Goal: Task Accomplishment & Management: Use online tool/utility

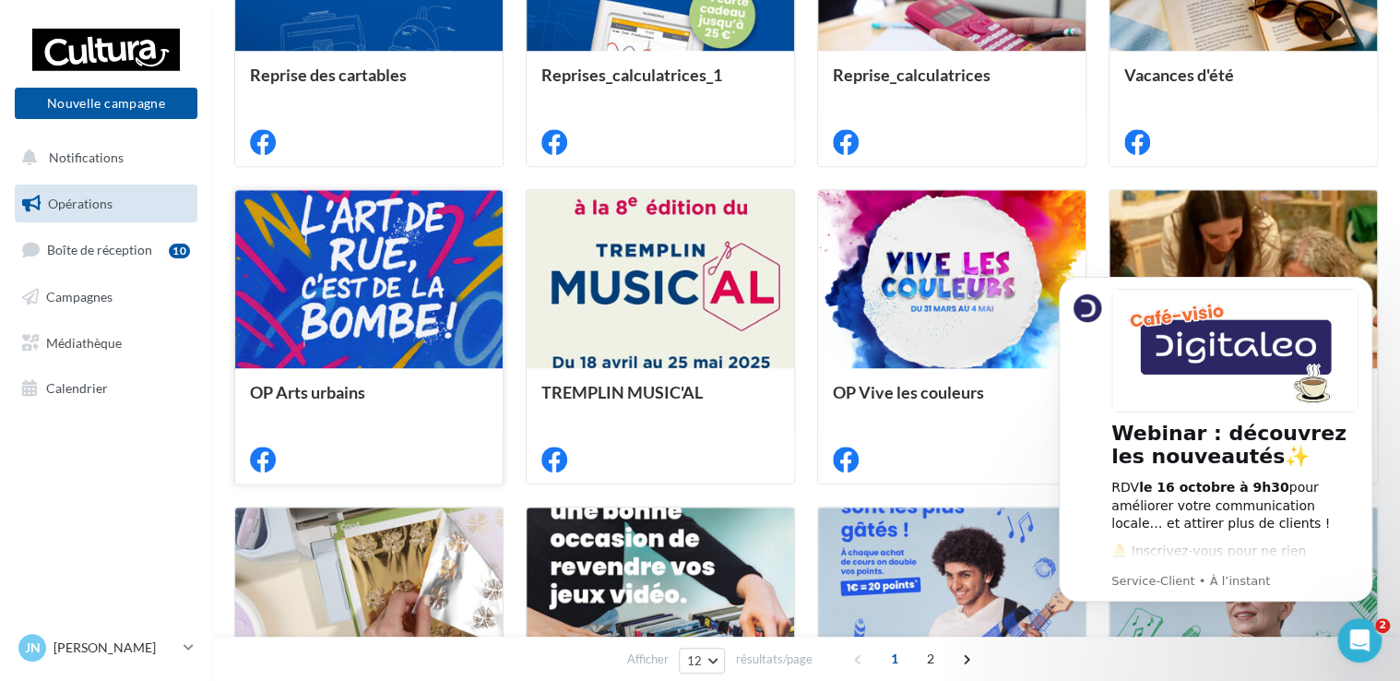
scroll to position [658, 0]
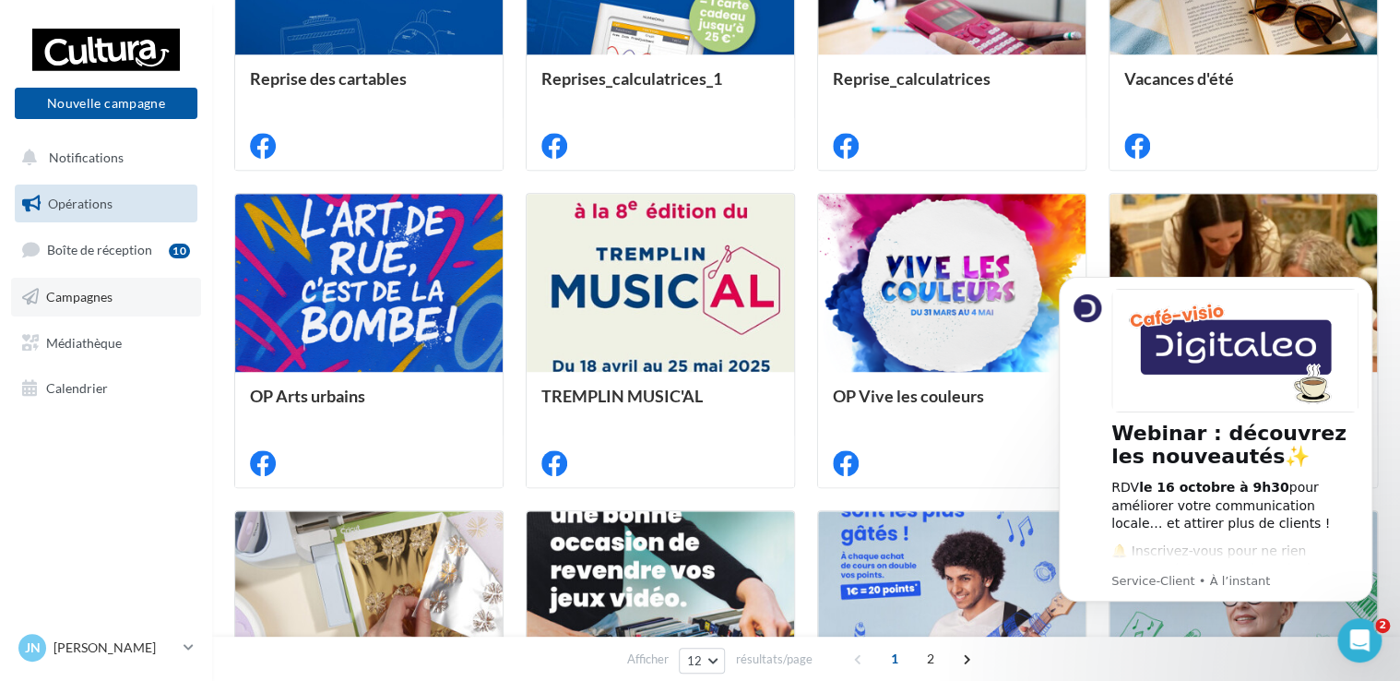
click at [97, 289] on span "Campagnes" at bounding box center [79, 297] width 66 height 16
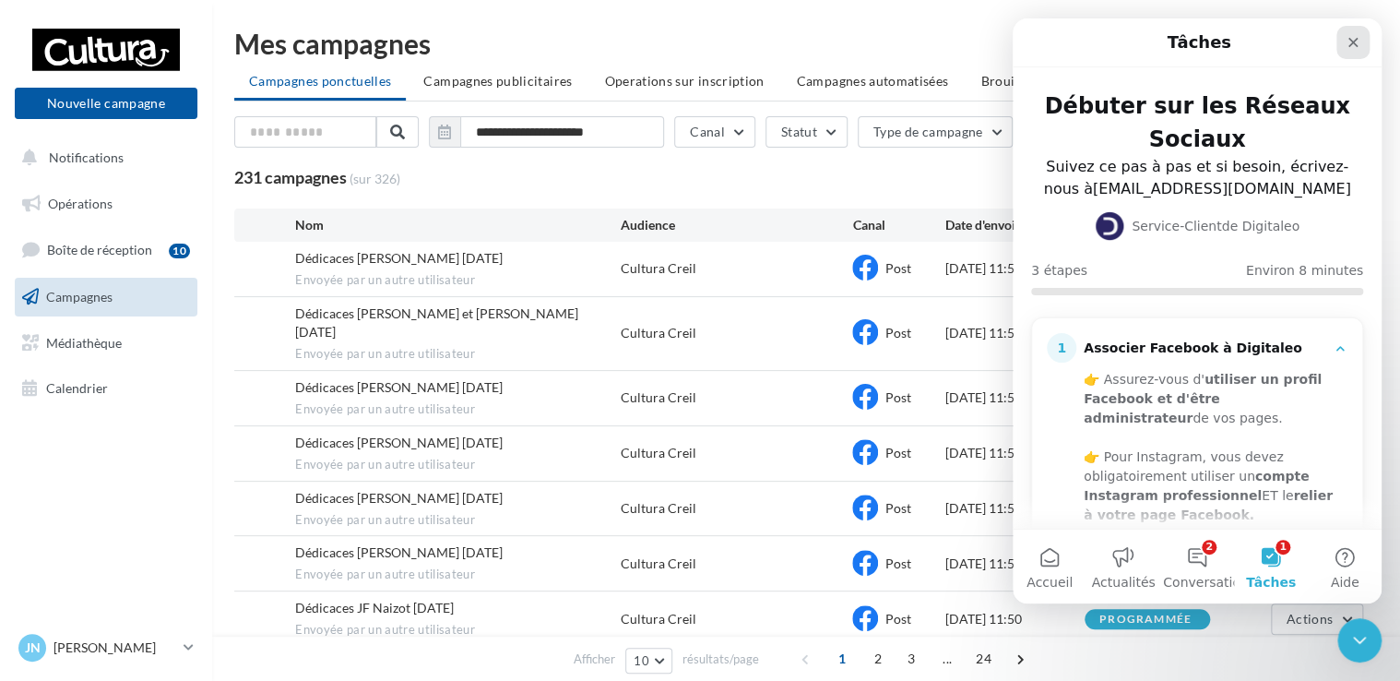
click at [1353, 51] on div "Fermer" at bounding box center [1352, 42] width 33 height 33
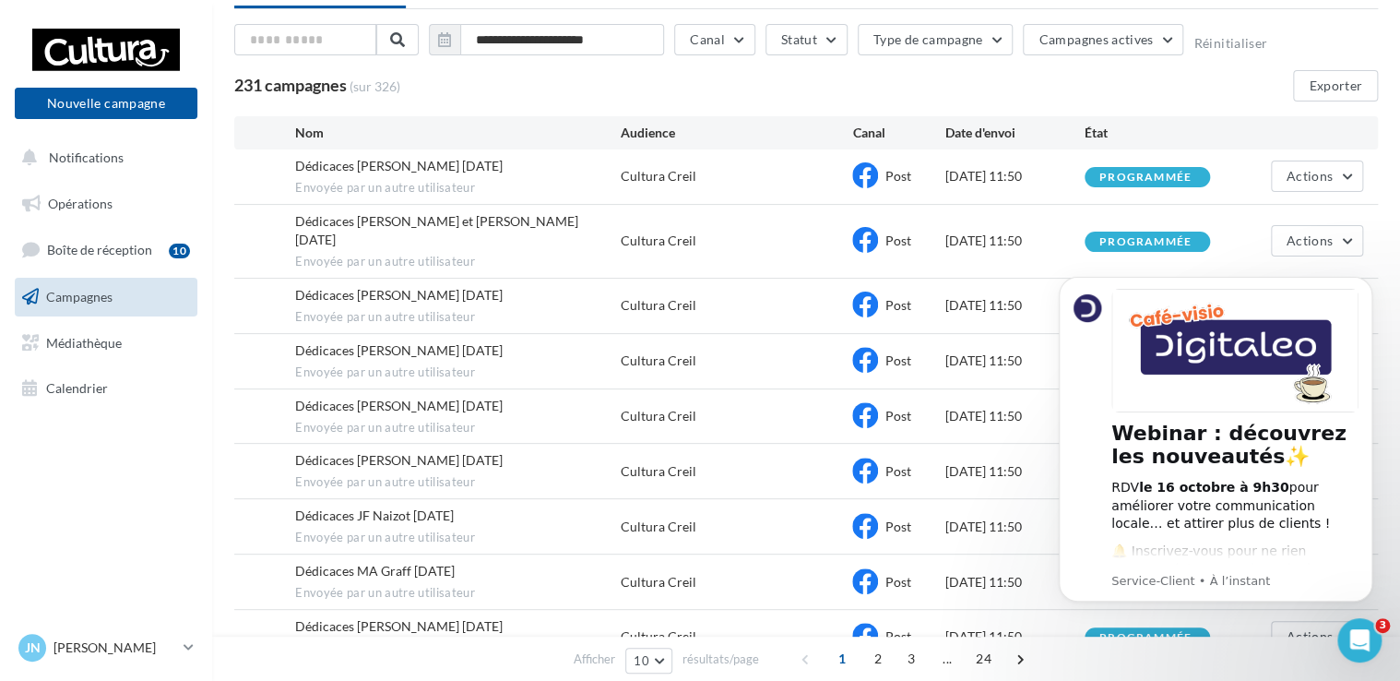
scroll to position [184, 0]
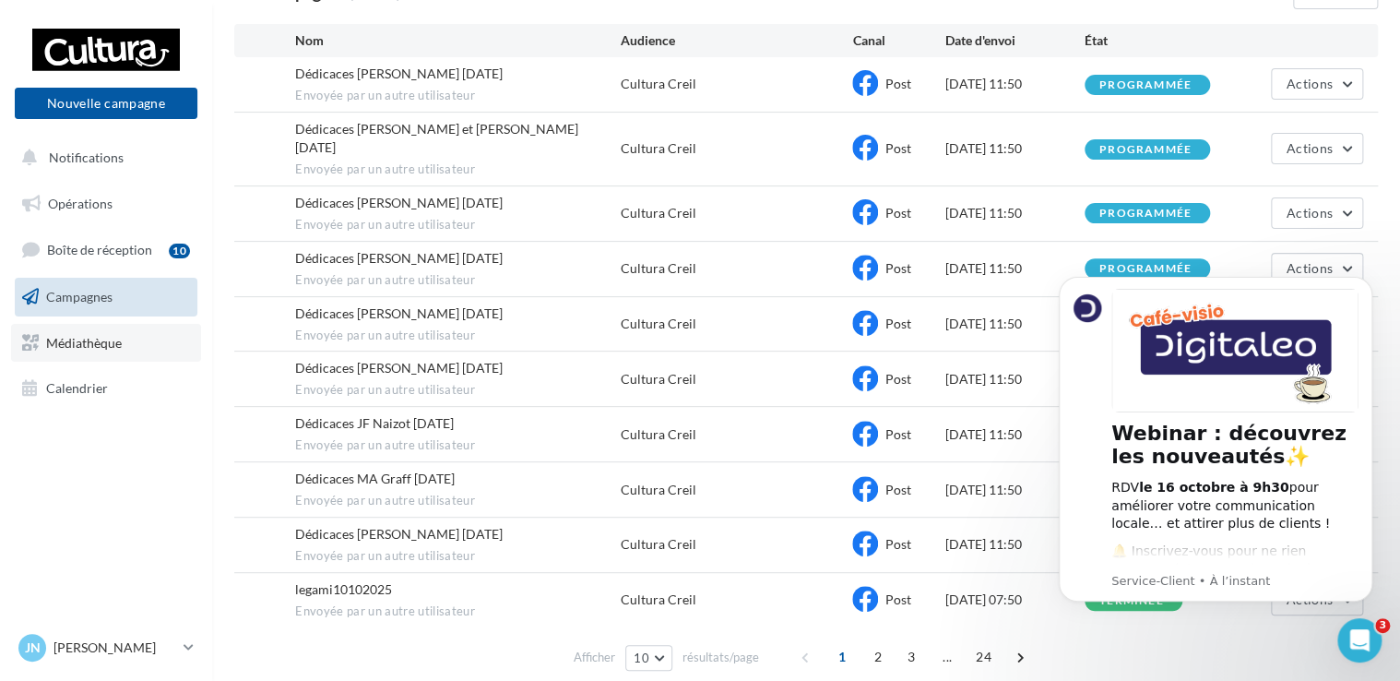
click at [102, 350] on link "Médiathèque" at bounding box center [106, 343] width 190 height 39
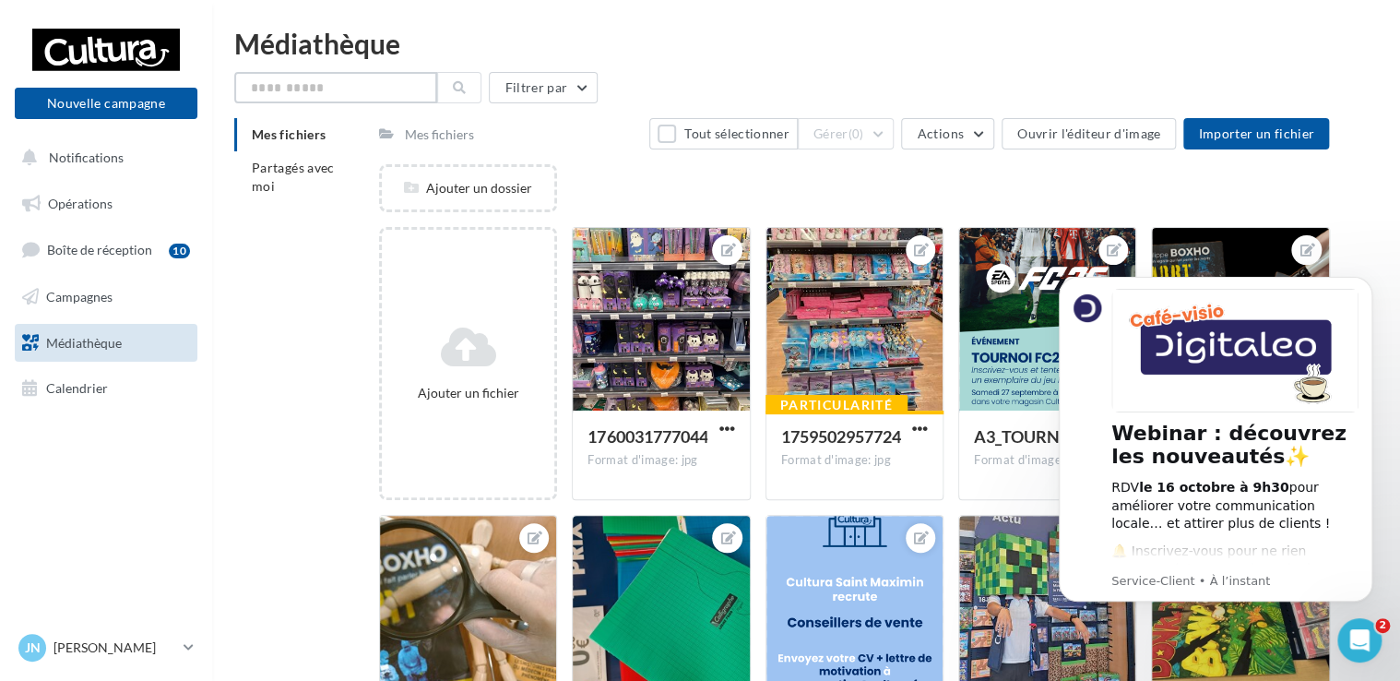
click at [339, 90] on input "text" at bounding box center [335, 87] width 203 height 31
type input "********"
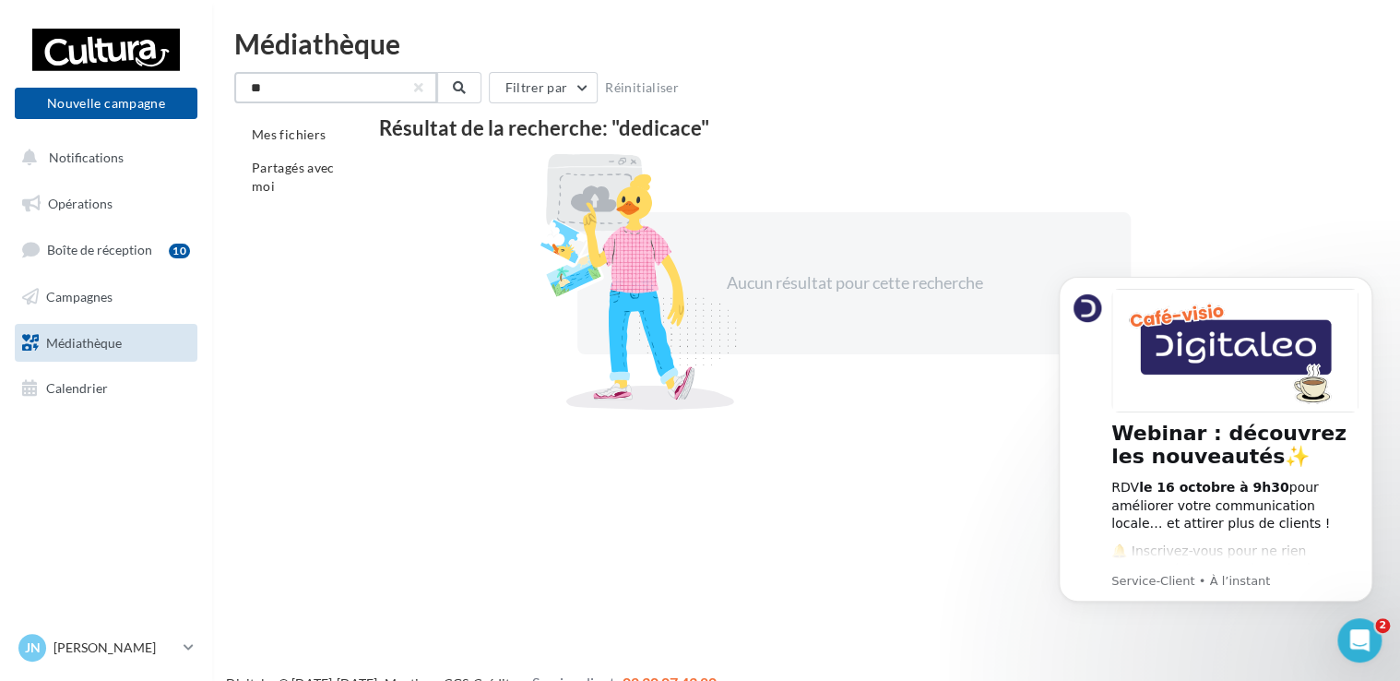
type input "*"
click at [960, 126] on div "Résultat de la recherche: "dedicace"" at bounding box center [854, 128] width 951 height 20
click at [177, 208] on link "Opérations" at bounding box center [106, 203] width 190 height 39
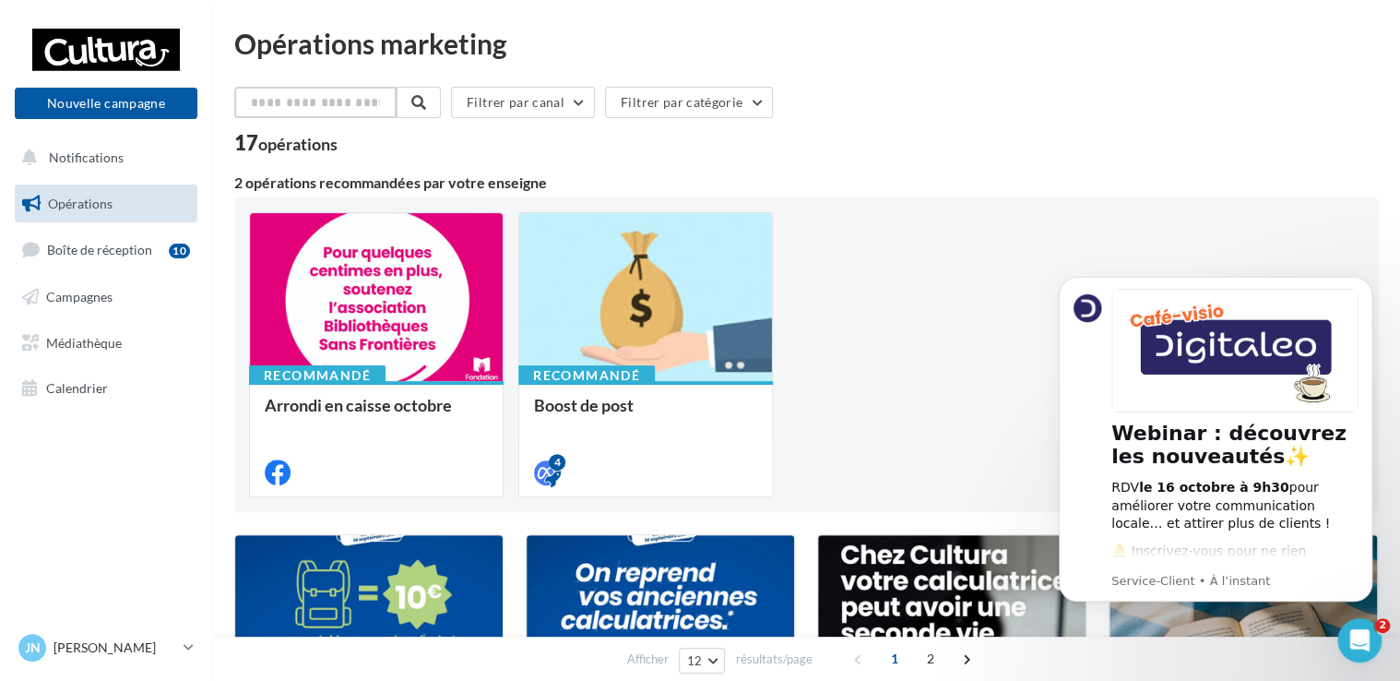
click at [277, 107] on input "text" at bounding box center [315, 102] width 162 height 31
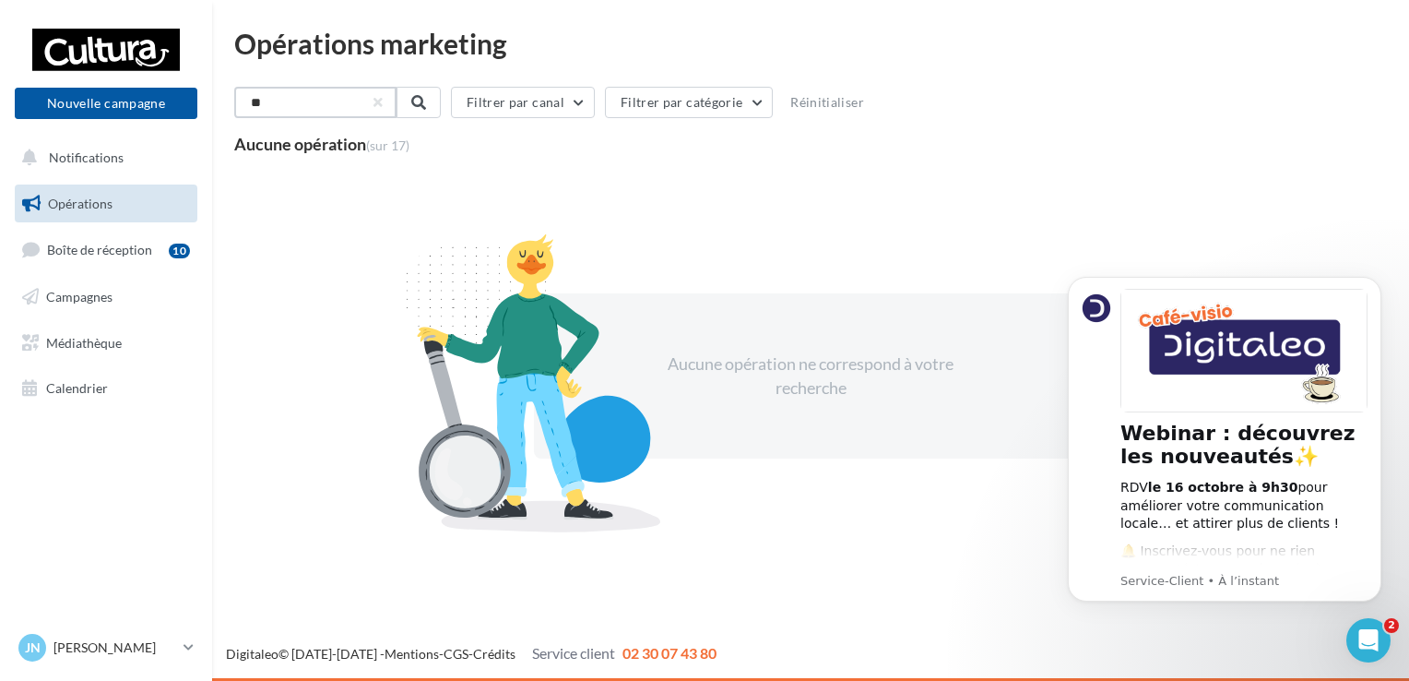
type input "*"
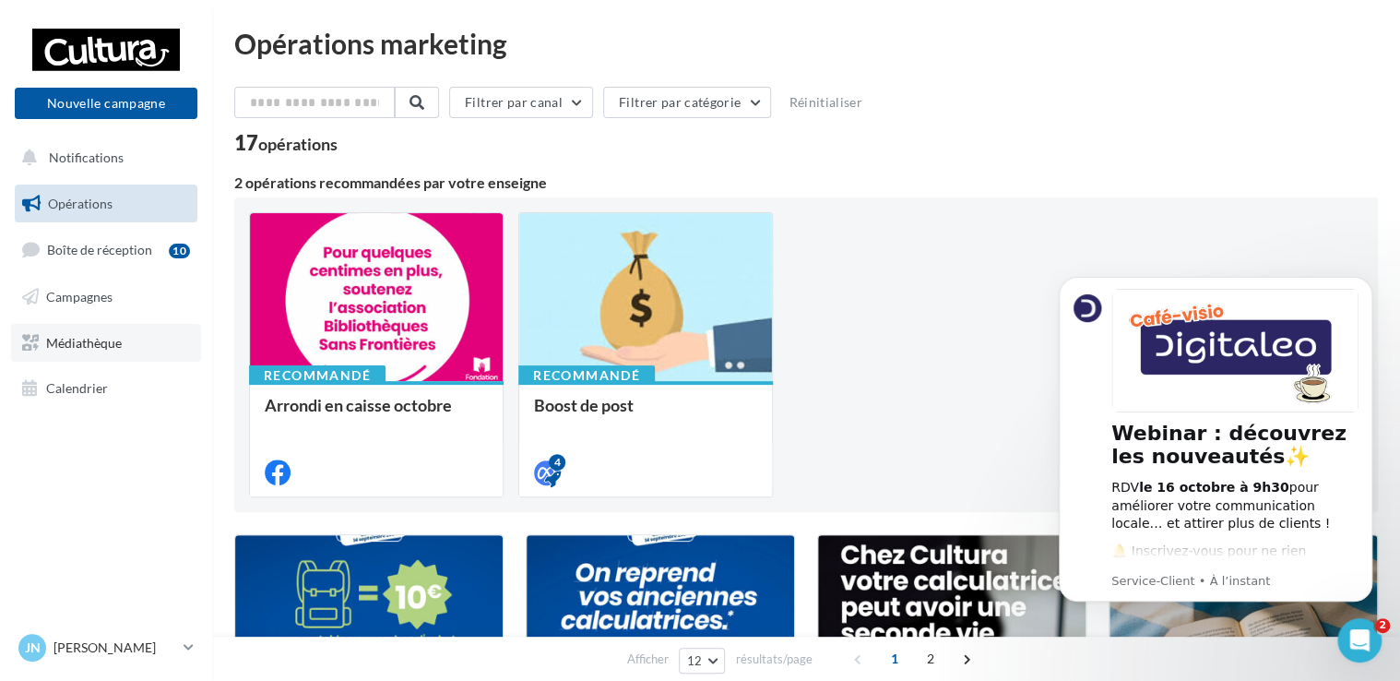
click at [113, 341] on span "Médiathèque" at bounding box center [84, 342] width 76 height 16
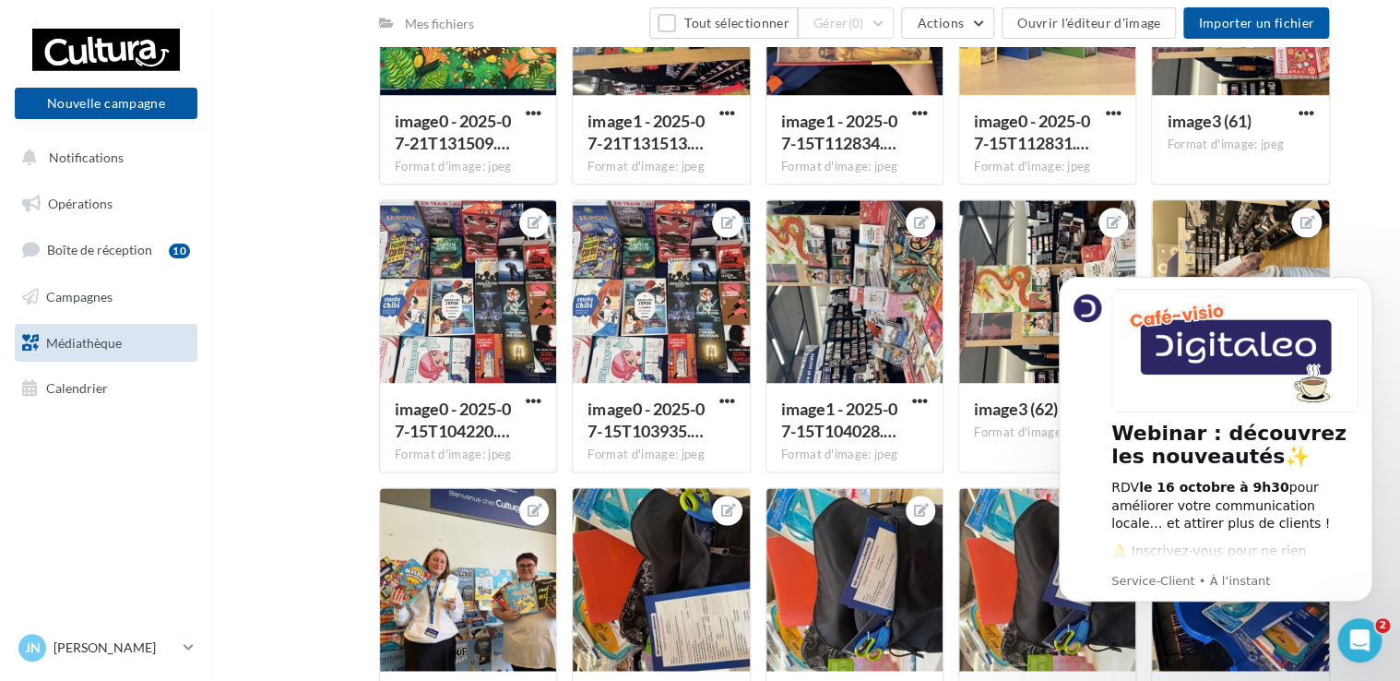
scroll to position [922, 0]
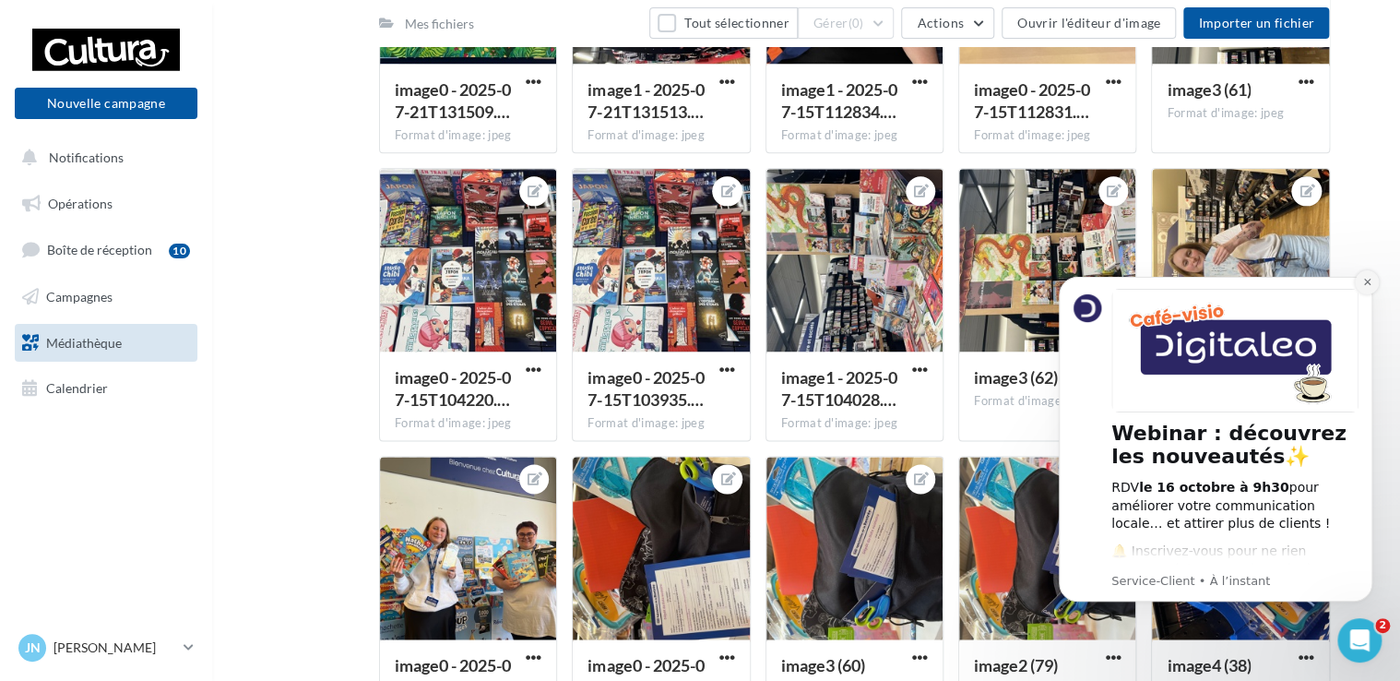
click at [1374, 286] on button "Dismiss notification" at bounding box center [1367, 282] width 24 height 24
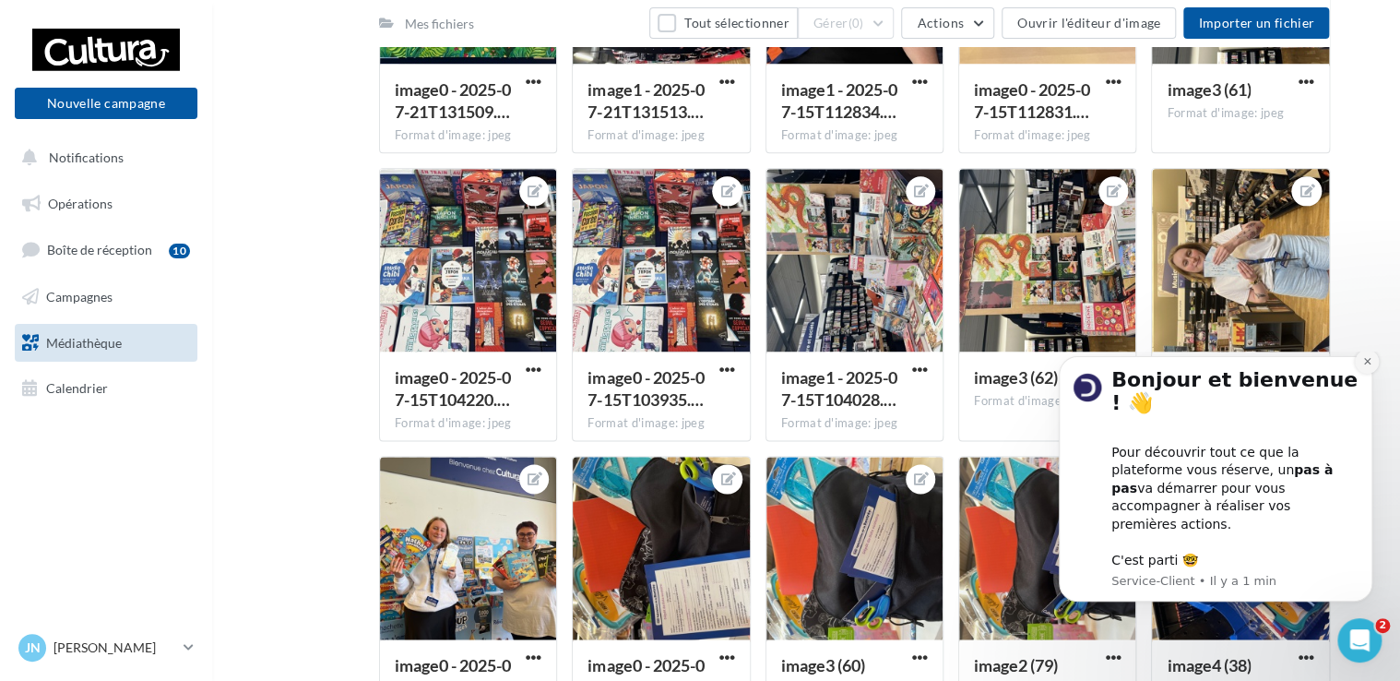
click at [1367, 374] on button "Dismiss notification" at bounding box center [1367, 362] width 24 height 24
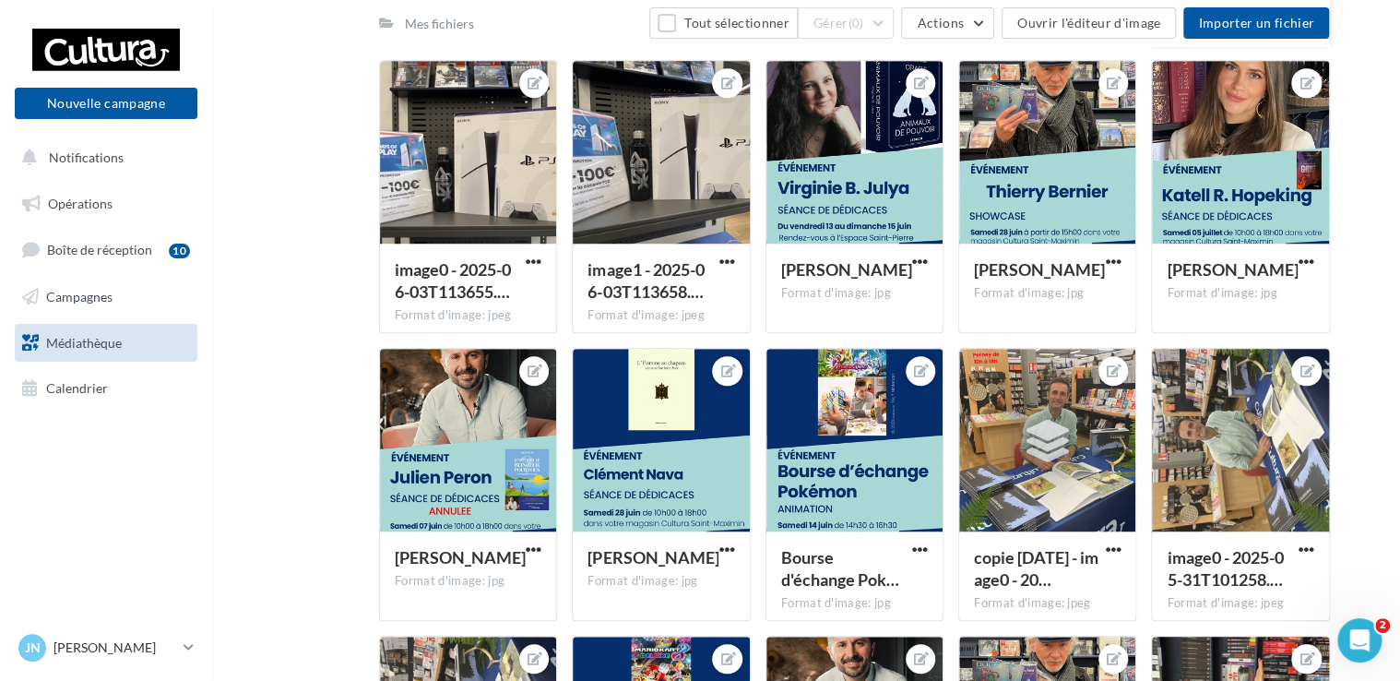
scroll to position [3539, 0]
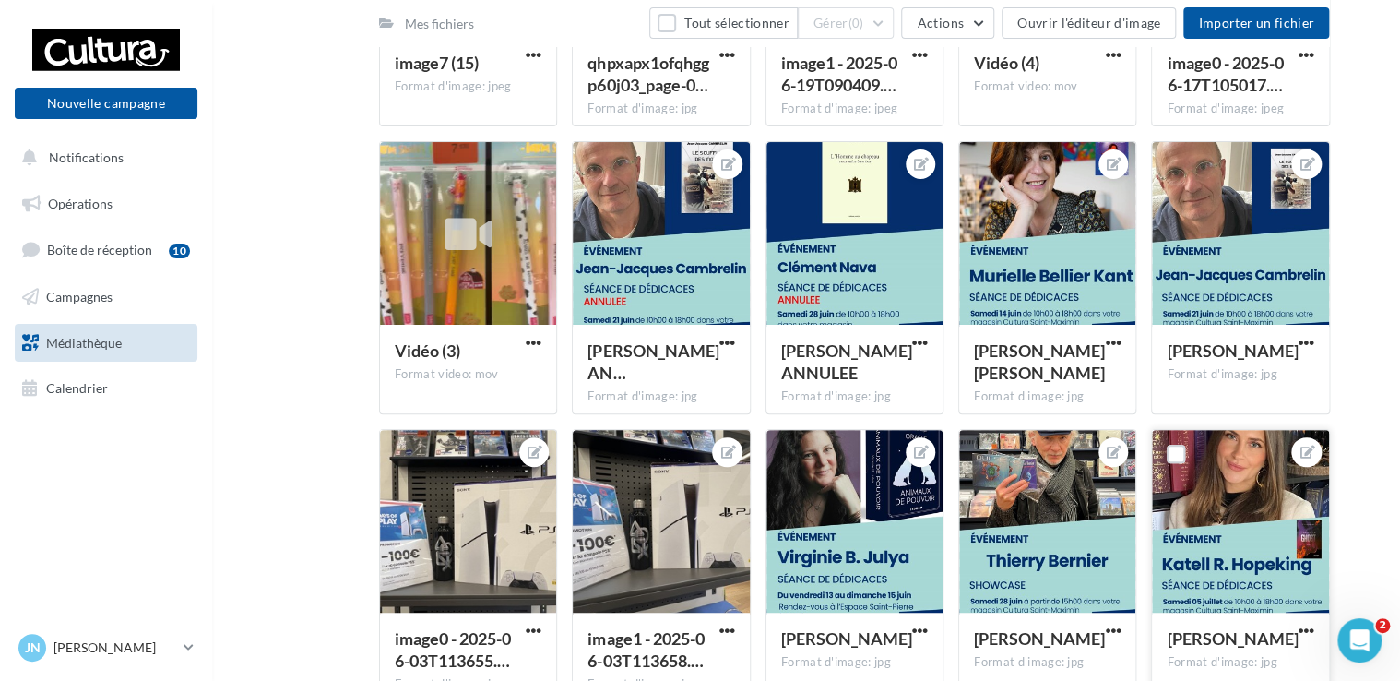
click at [1275, 513] on div at bounding box center [1240, 522] width 176 height 184
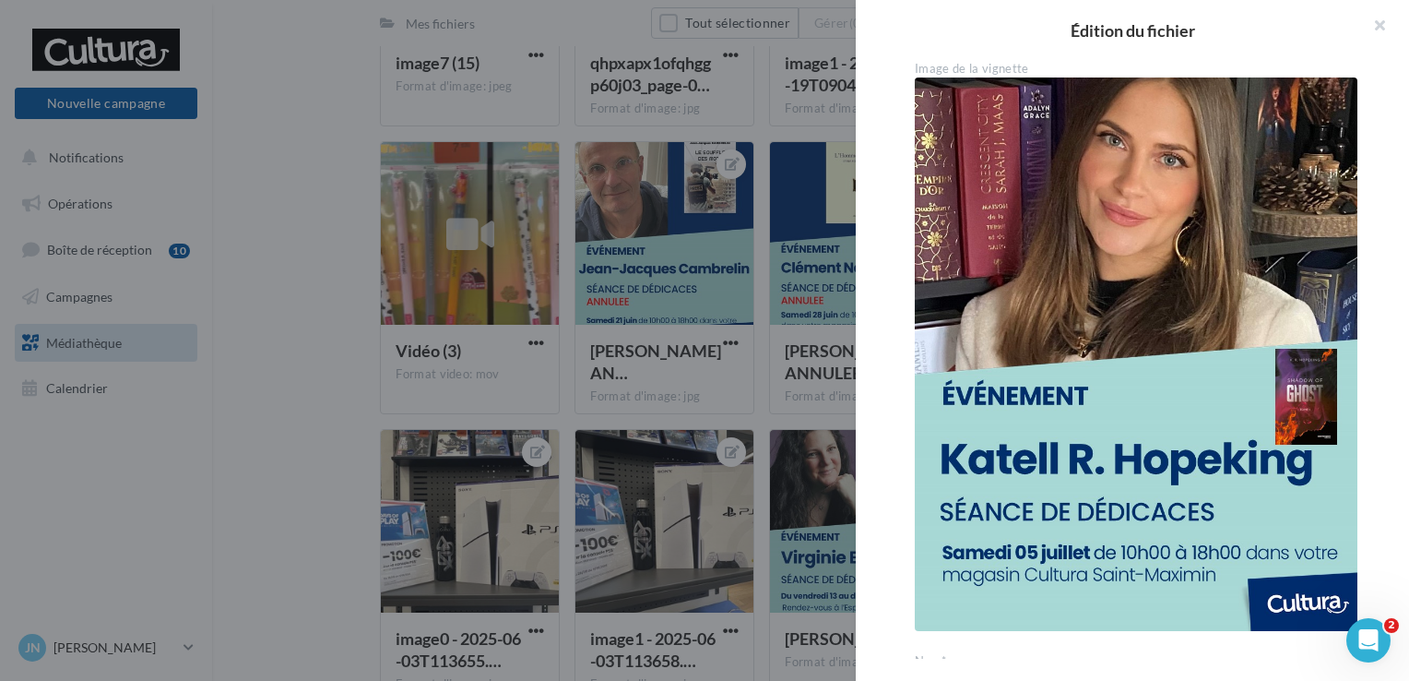
click at [1160, 458] on img at bounding box center [1136, 353] width 443 height 553
click at [1040, 445] on img at bounding box center [1136, 353] width 443 height 553
click at [695, 283] on div at bounding box center [704, 340] width 1409 height 681
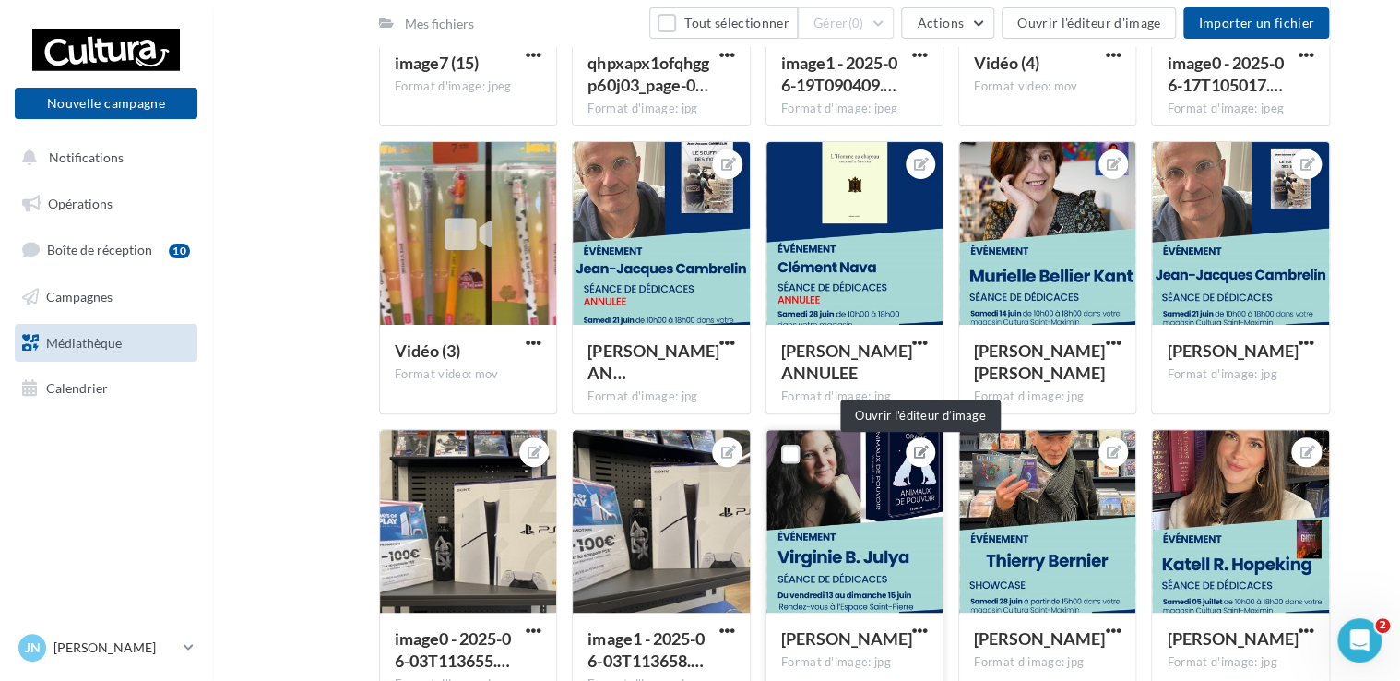
click at [920, 456] on icon at bounding box center [921, 451] width 15 height 13
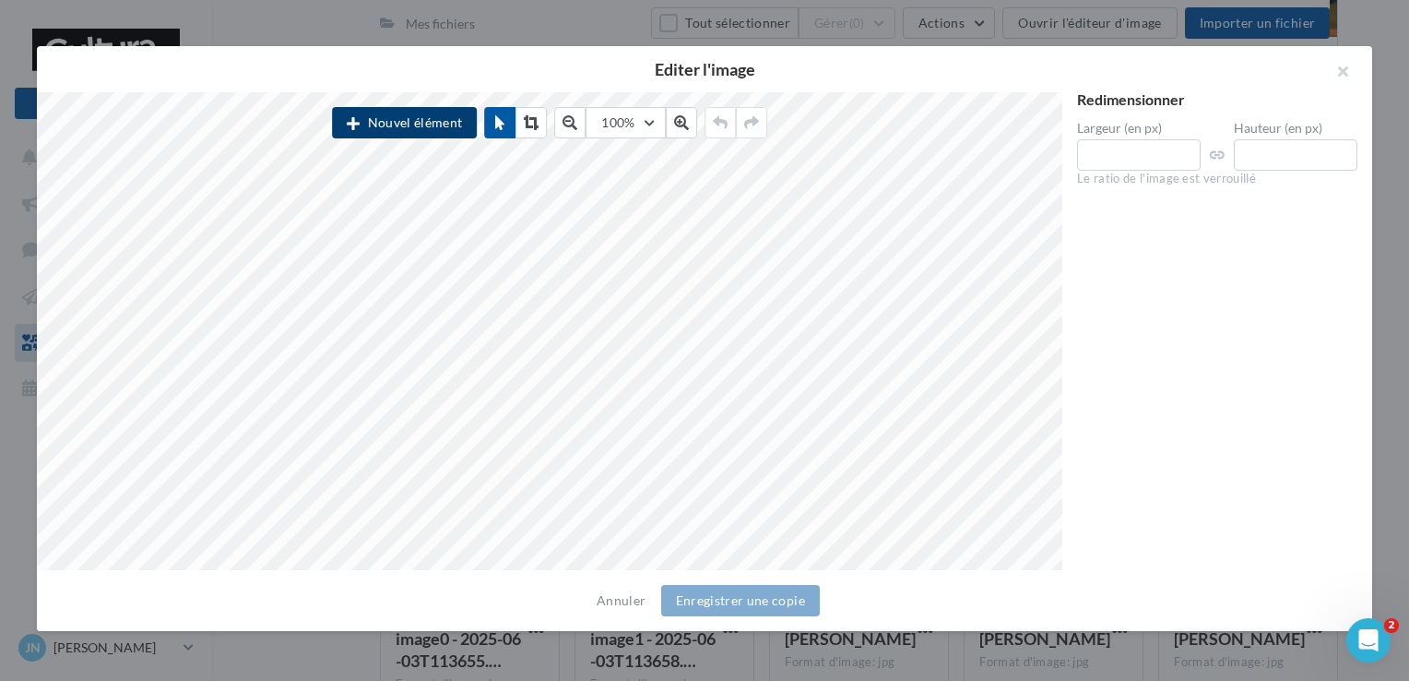
click at [435, 131] on button "Nouvel élément" at bounding box center [404, 122] width 145 height 31
click at [1346, 68] on button "button" at bounding box center [1336, 73] width 74 height 55
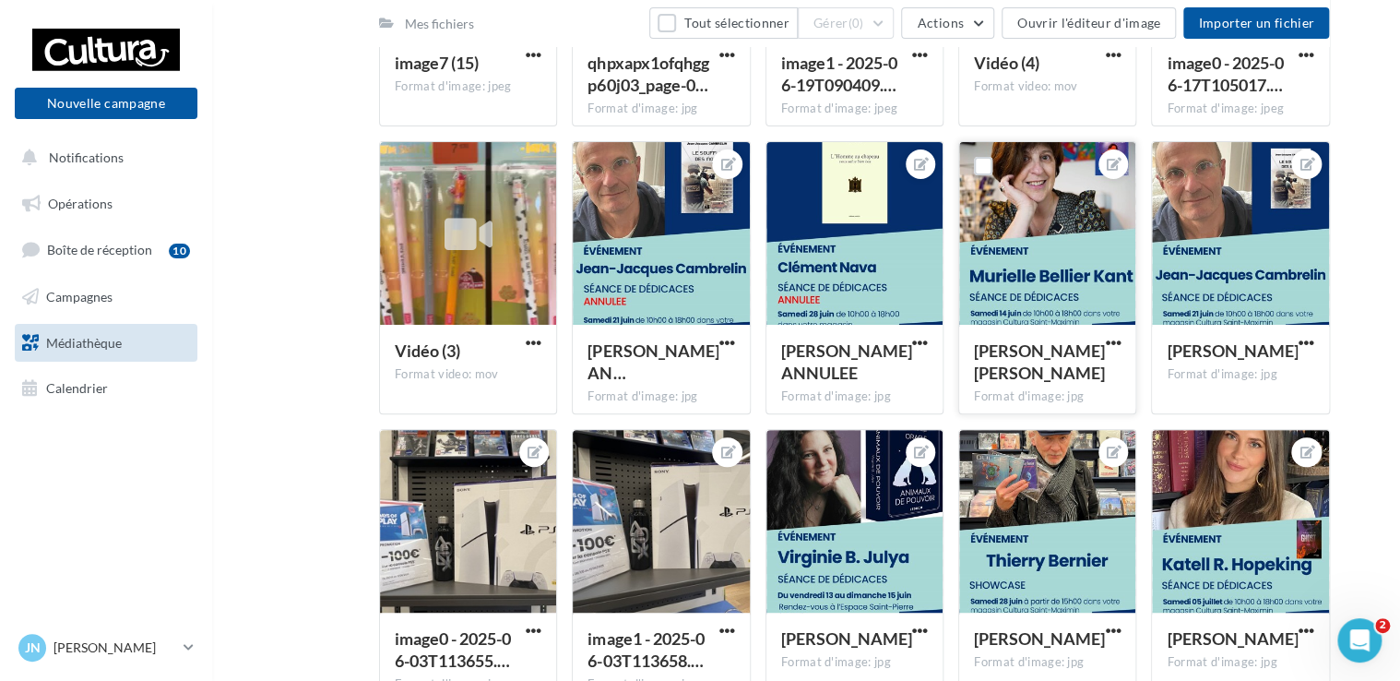
scroll to position [3446, 0]
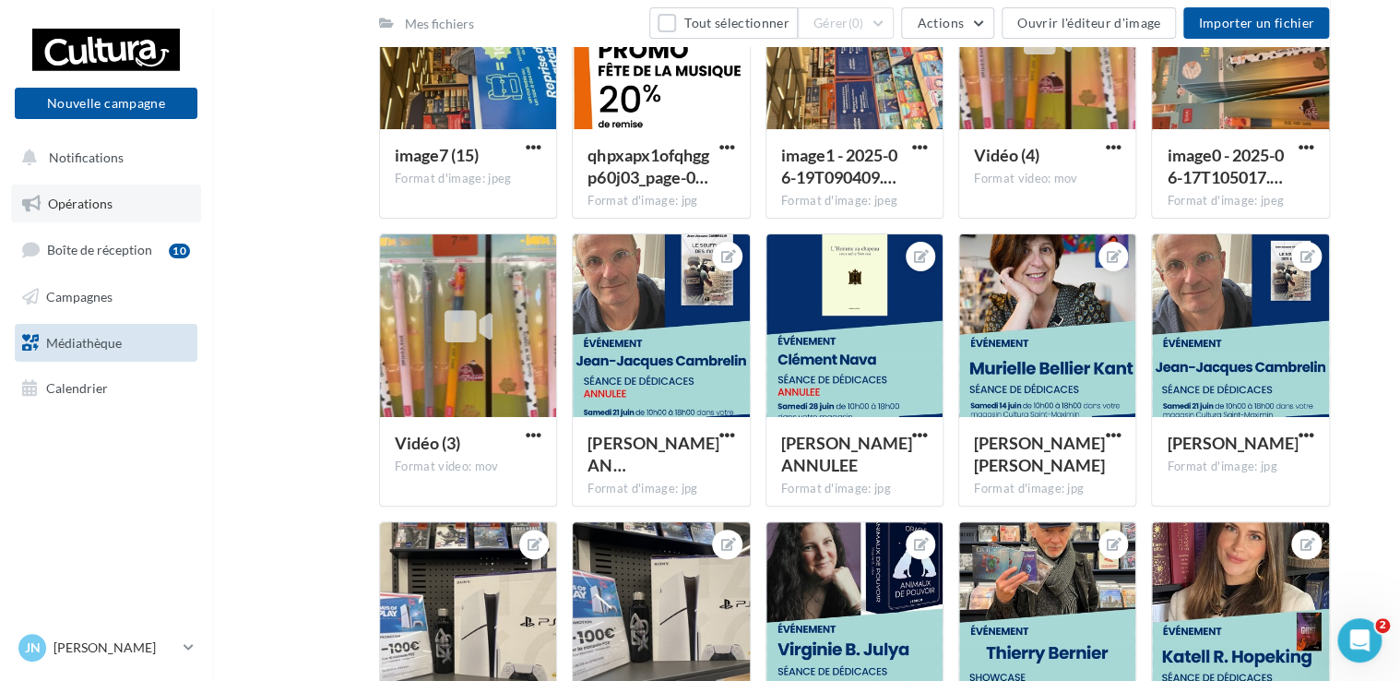
click at [81, 202] on span "Opérations" at bounding box center [80, 204] width 65 height 16
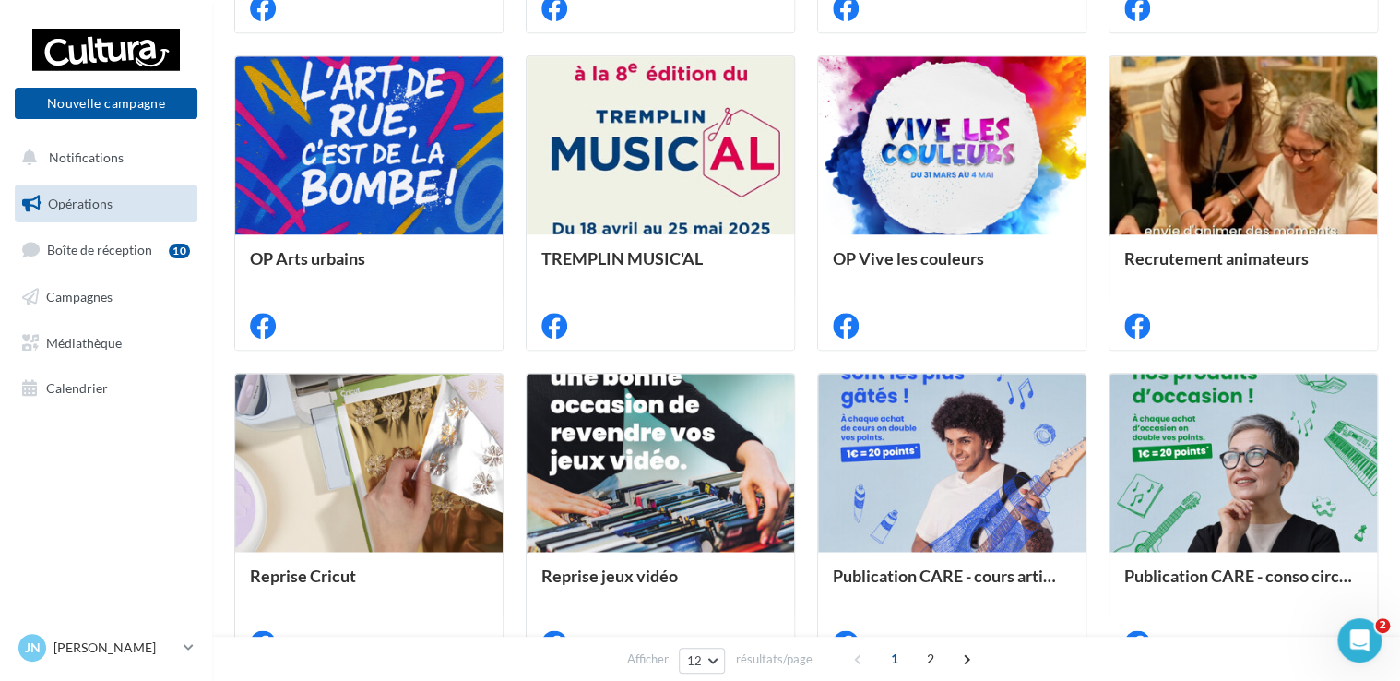
scroll to position [935, 0]
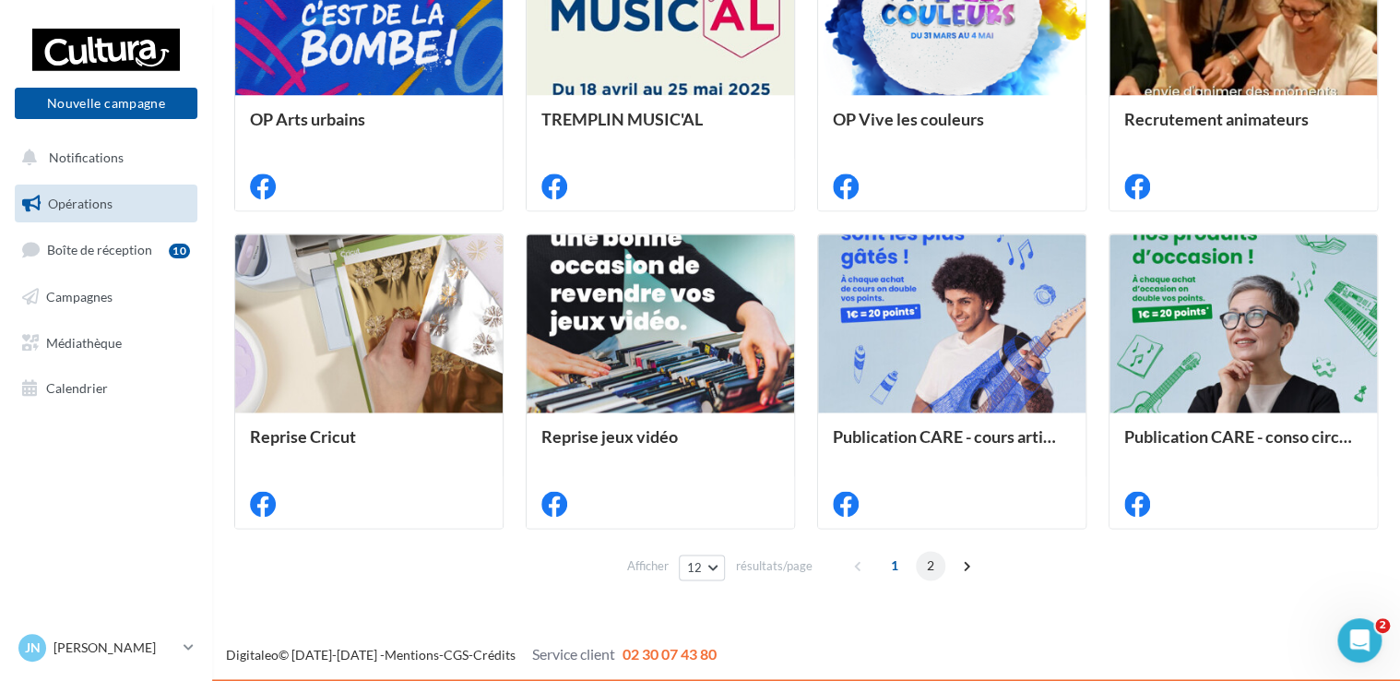
click at [930, 569] on span "2" at bounding box center [931, 566] width 30 height 30
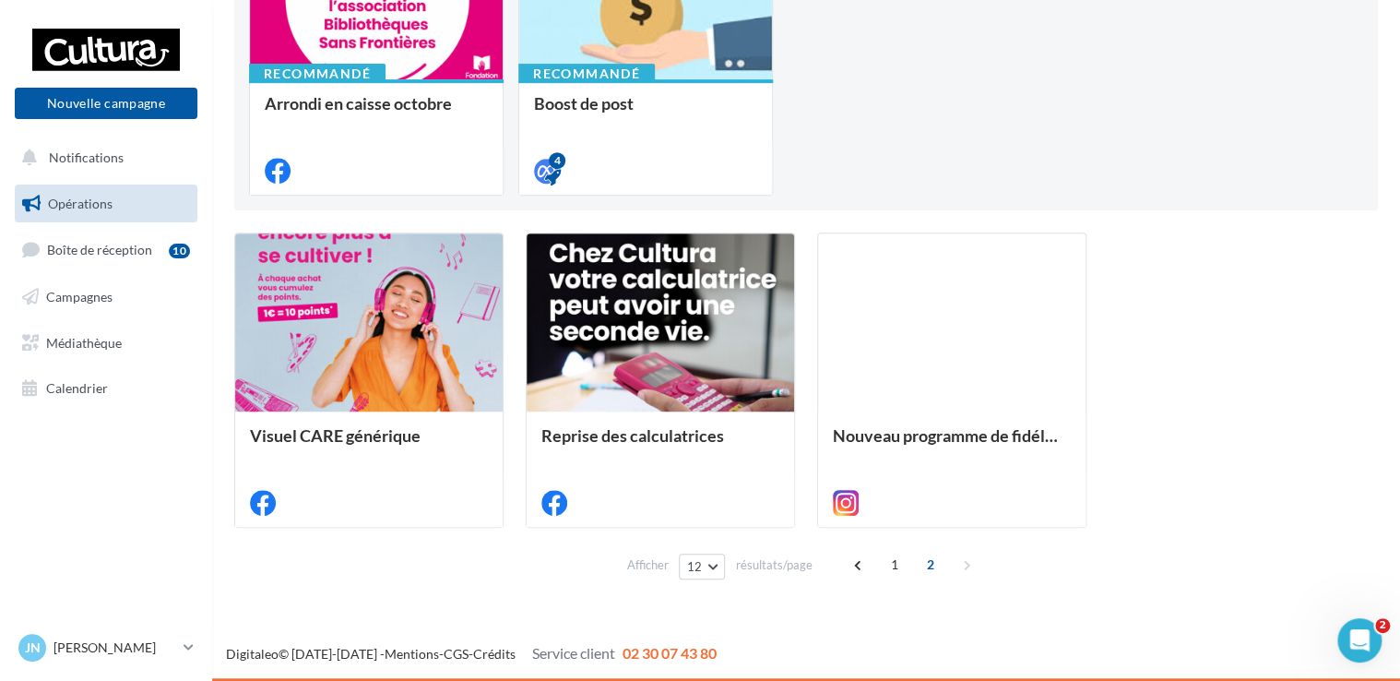
scroll to position [301, 0]
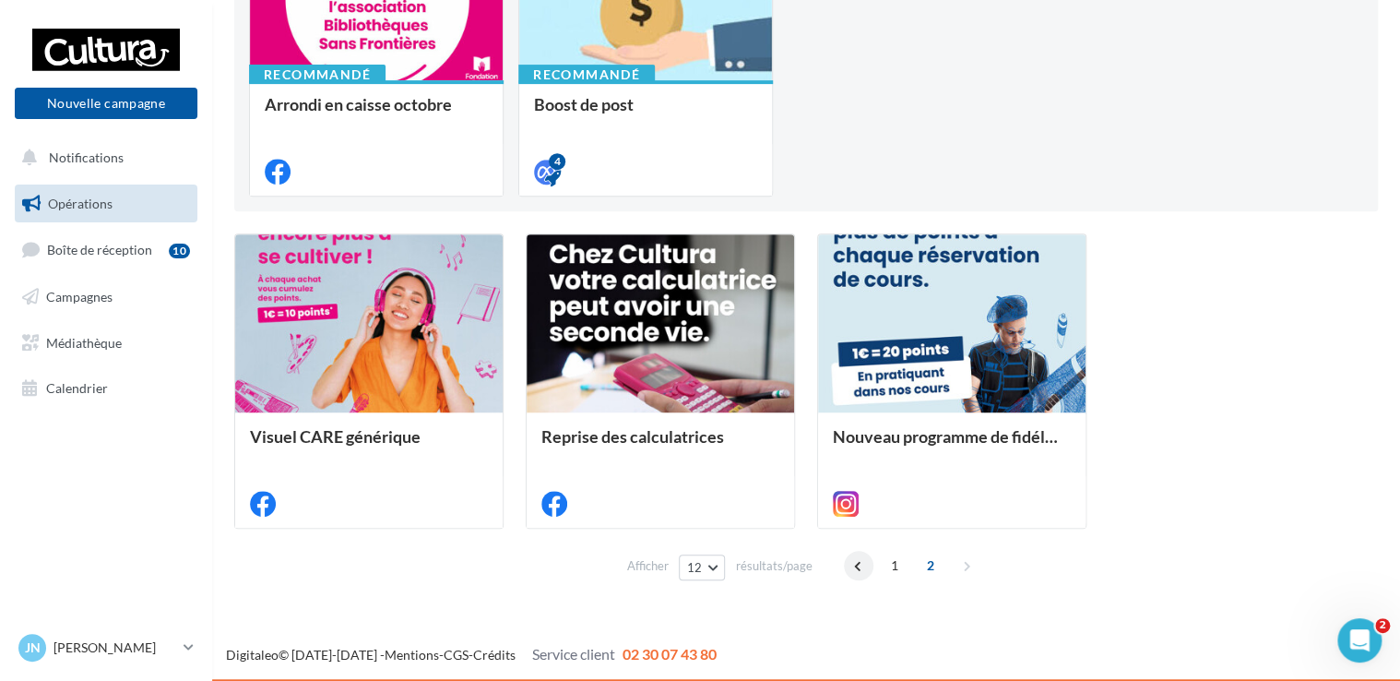
click at [848, 570] on span at bounding box center [859, 566] width 30 height 30
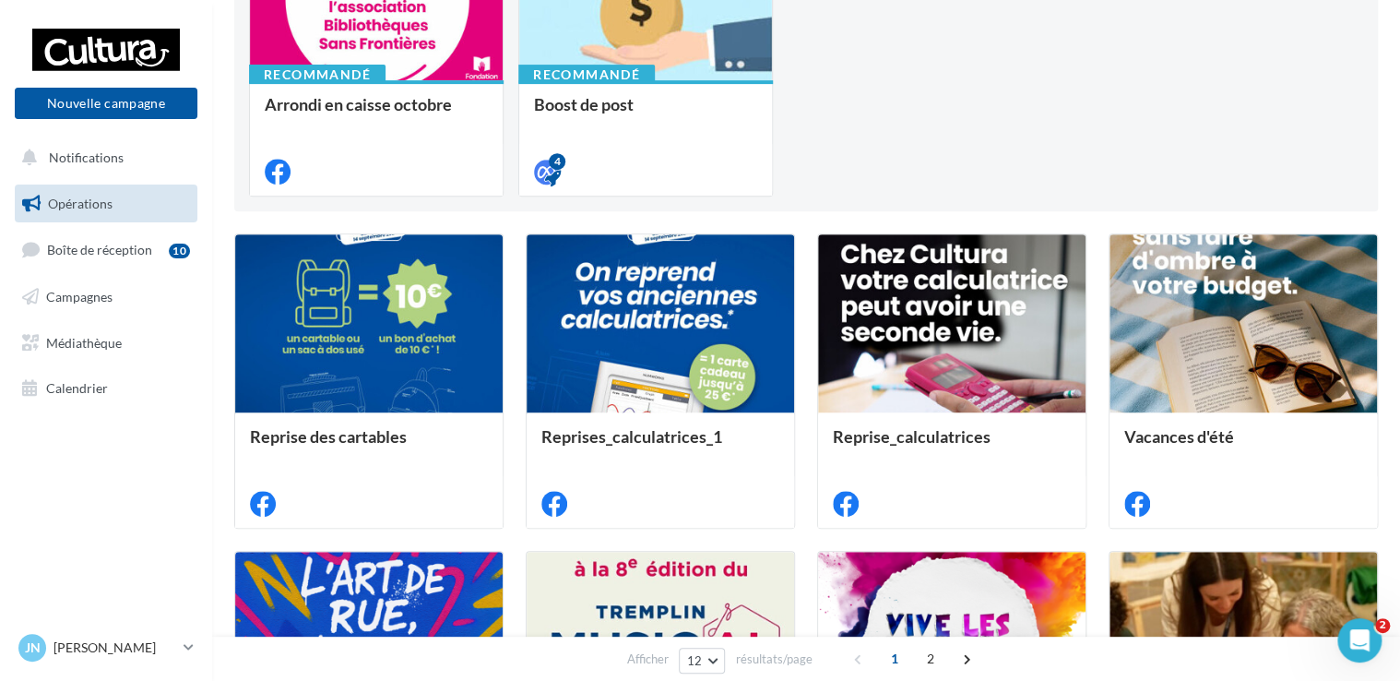
scroll to position [460, 0]
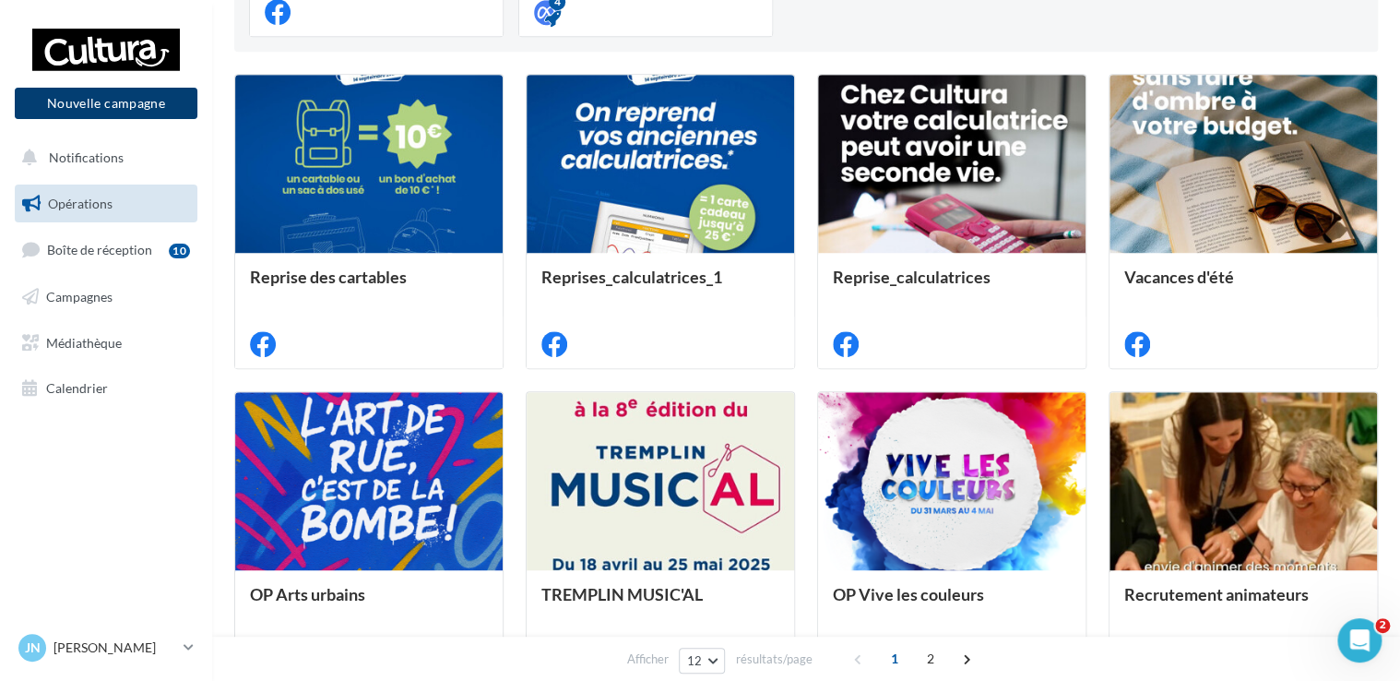
click at [98, 99] on button "Nouvelle campagne" at bounding box center [106, 103] width 183 height 31
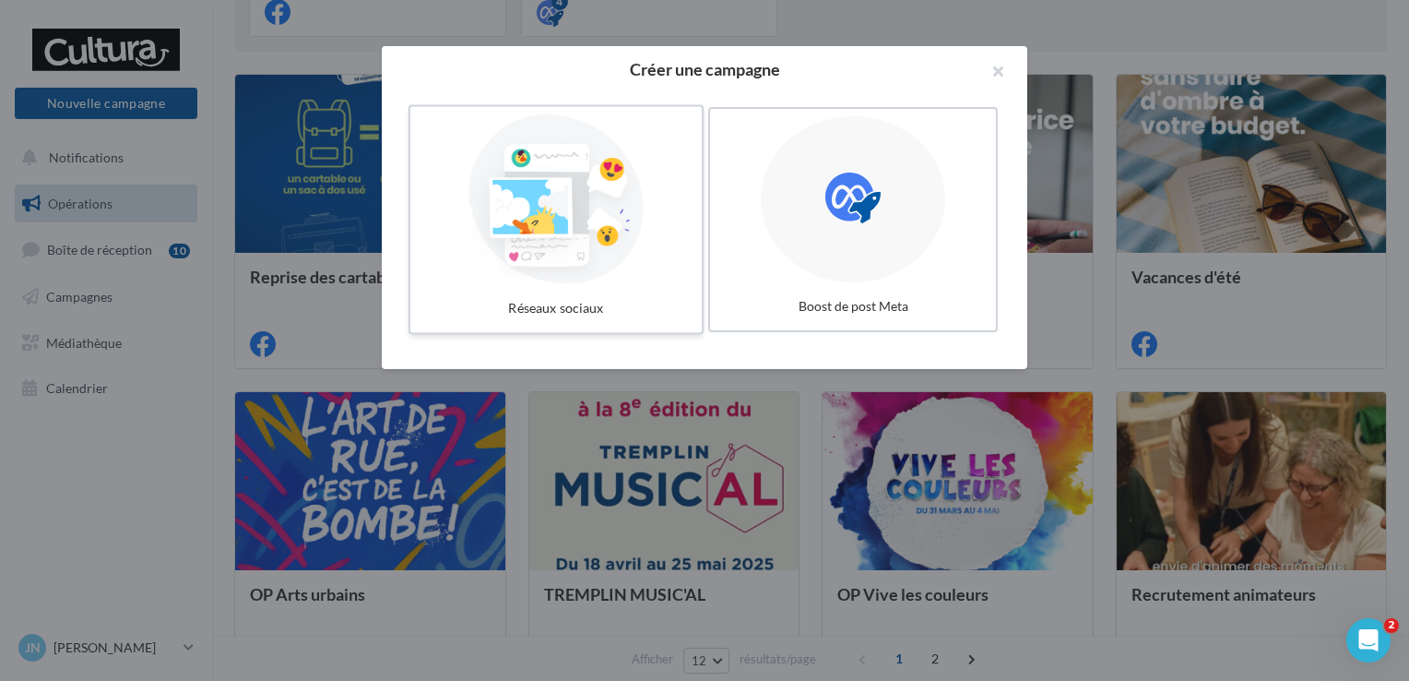
click at [492, 182] on div at bounding box center [556, 199] width 277 height 170
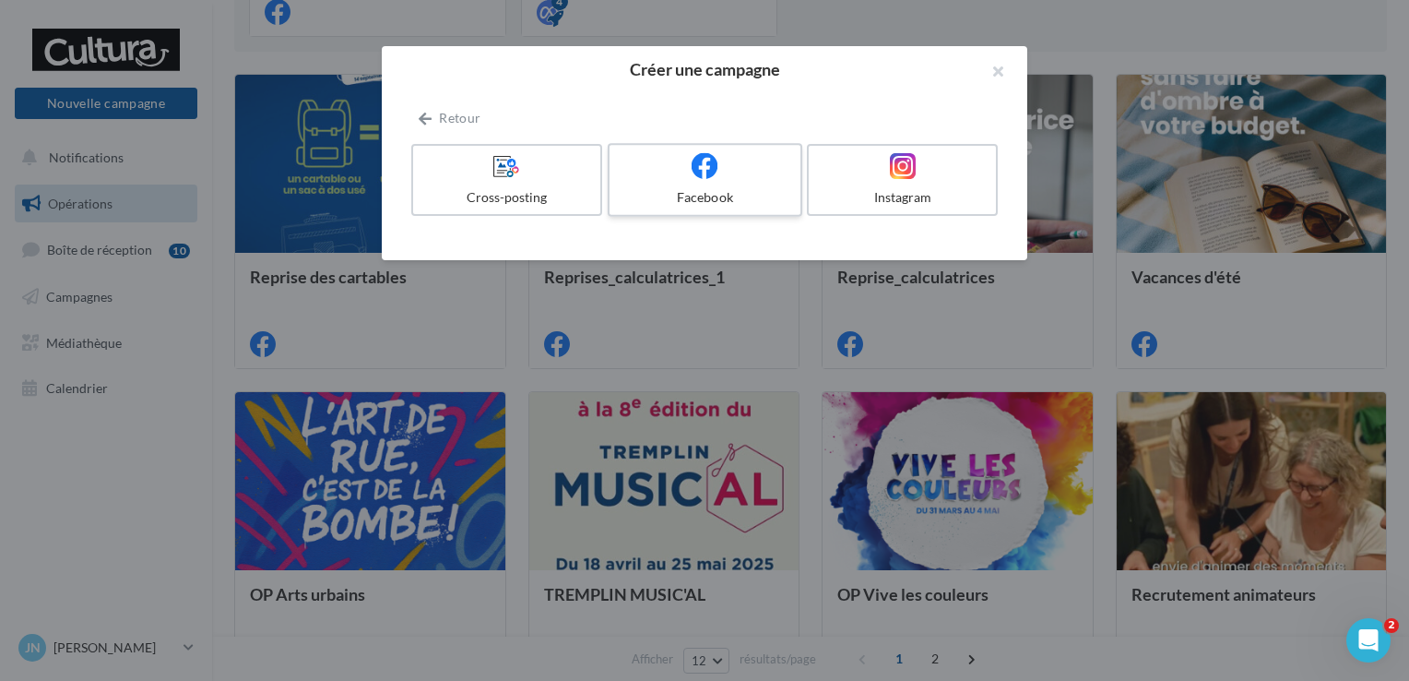
click at [698, 194] on div "Facebook" at bounding box center [704, 197] width 175 height 18
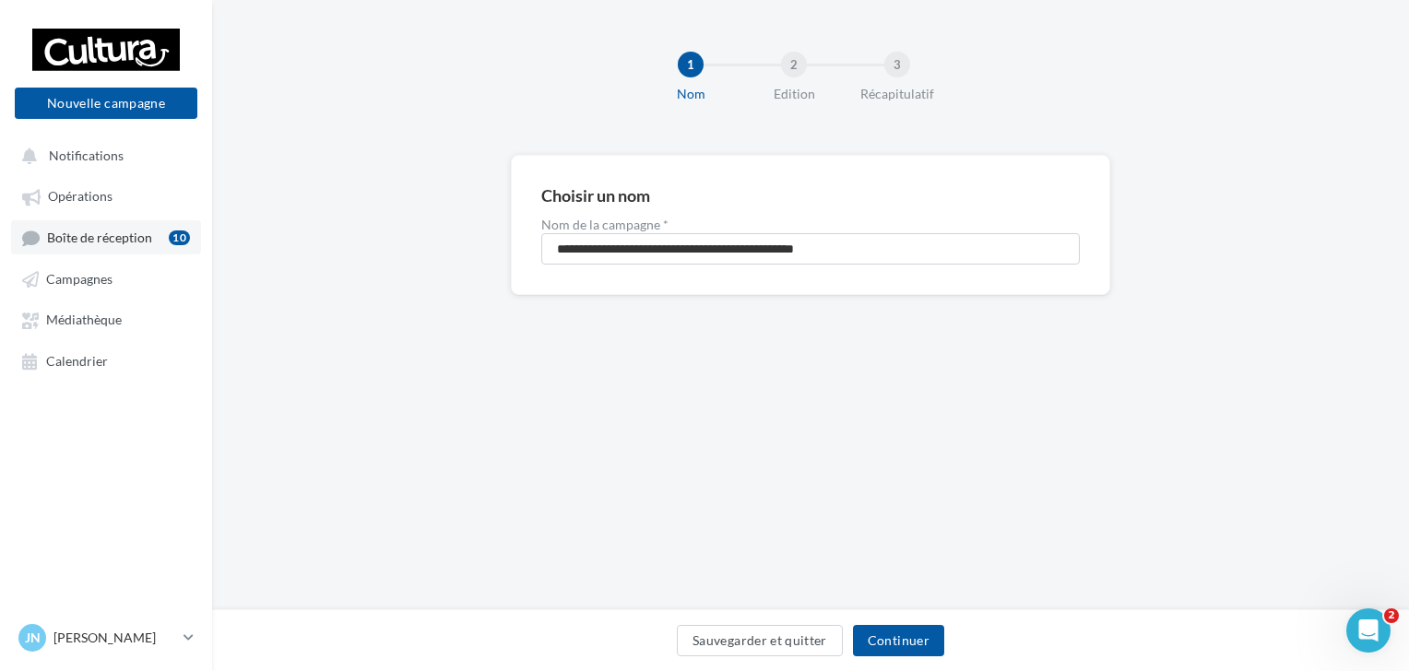
click at [177, 234] on div "10" at bounding box center [179, 238] width 21 height 15
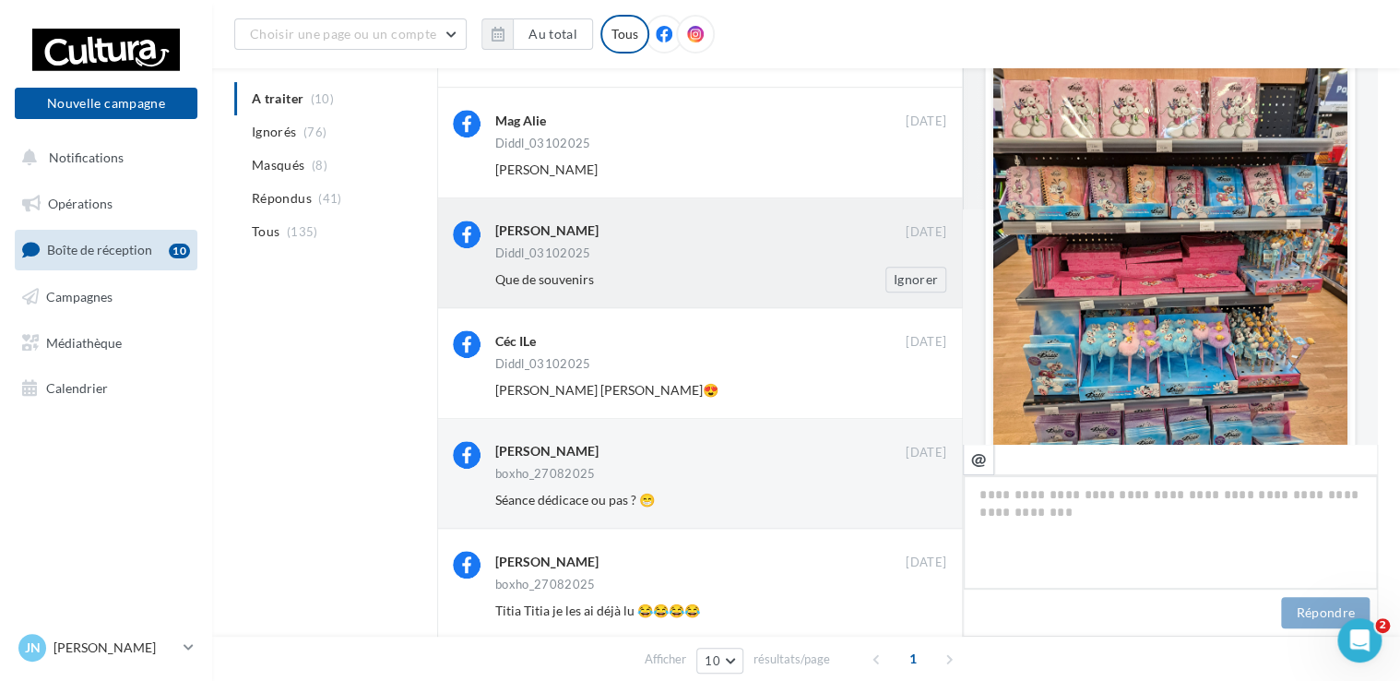
scroll to position [461, 0]
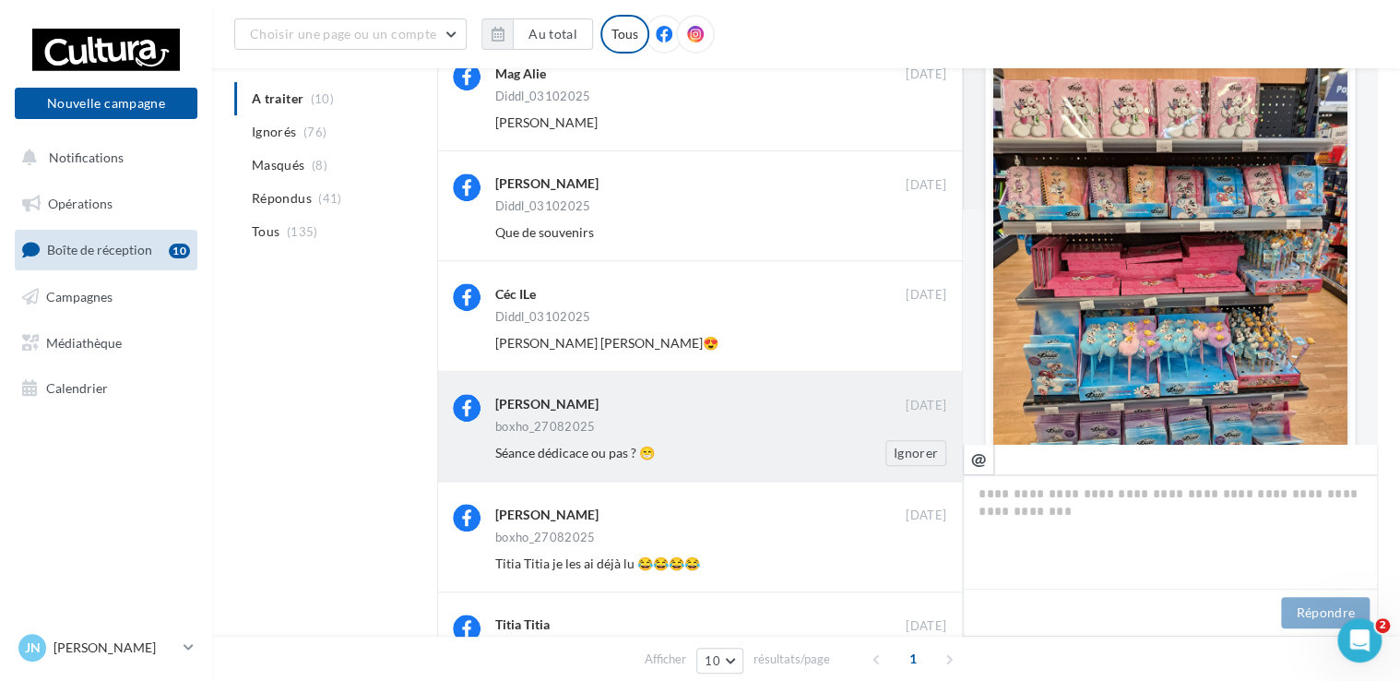
click at [705, 419] on div "Lana Daurin 28 août boxho_27082025 Séance dédicace ou pas ? 😁 Ignorer" at bounding box center [720, 430] width 451 height 72
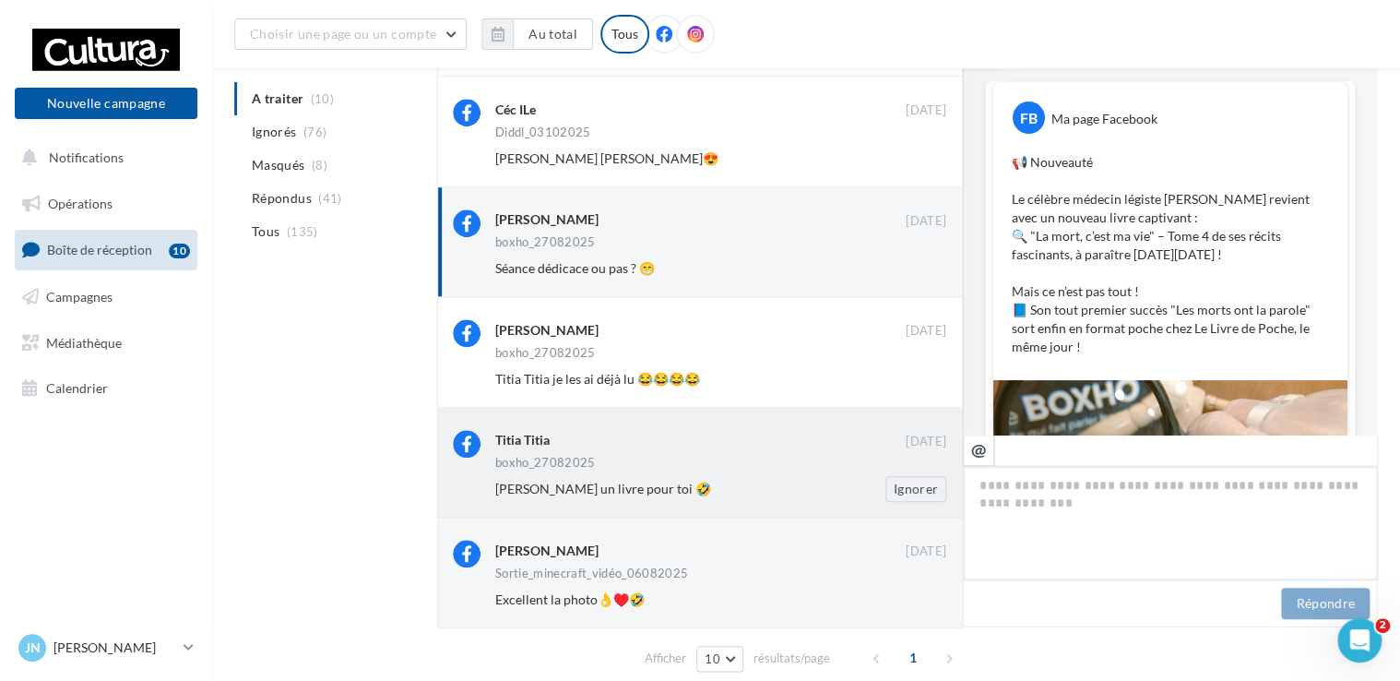
scroll to position [723, 0]
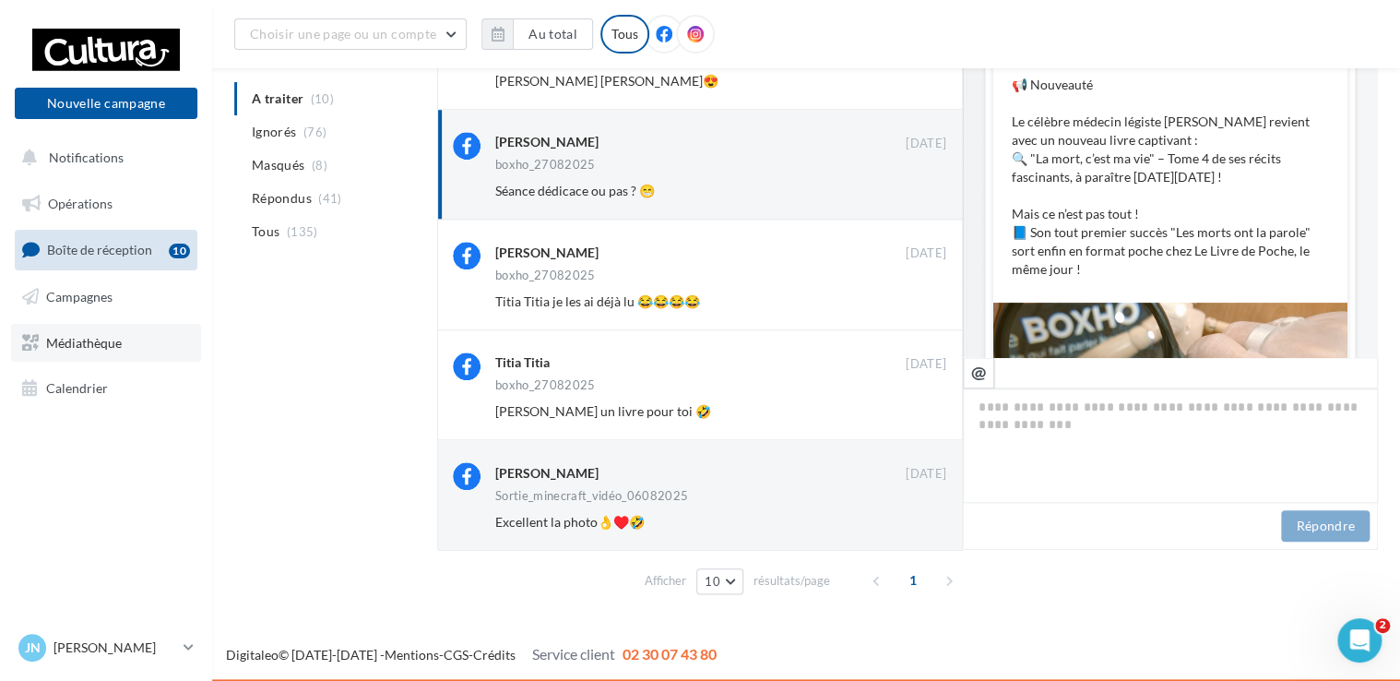
click at [83, 347] on span "Médiathèque" at bounding box center [84, 342] width 76 height 16
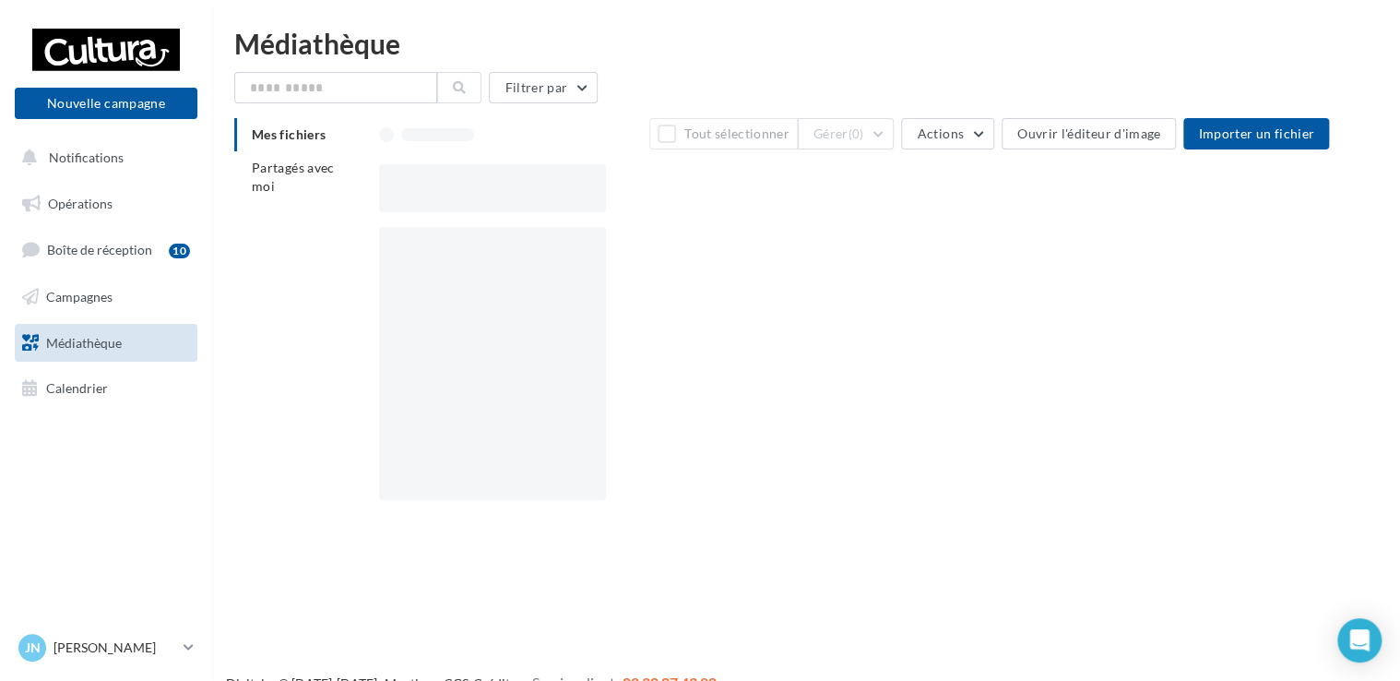
click at [93, 378] on link "Calendrier" at bounding box center [106, 388] width 190 height 39
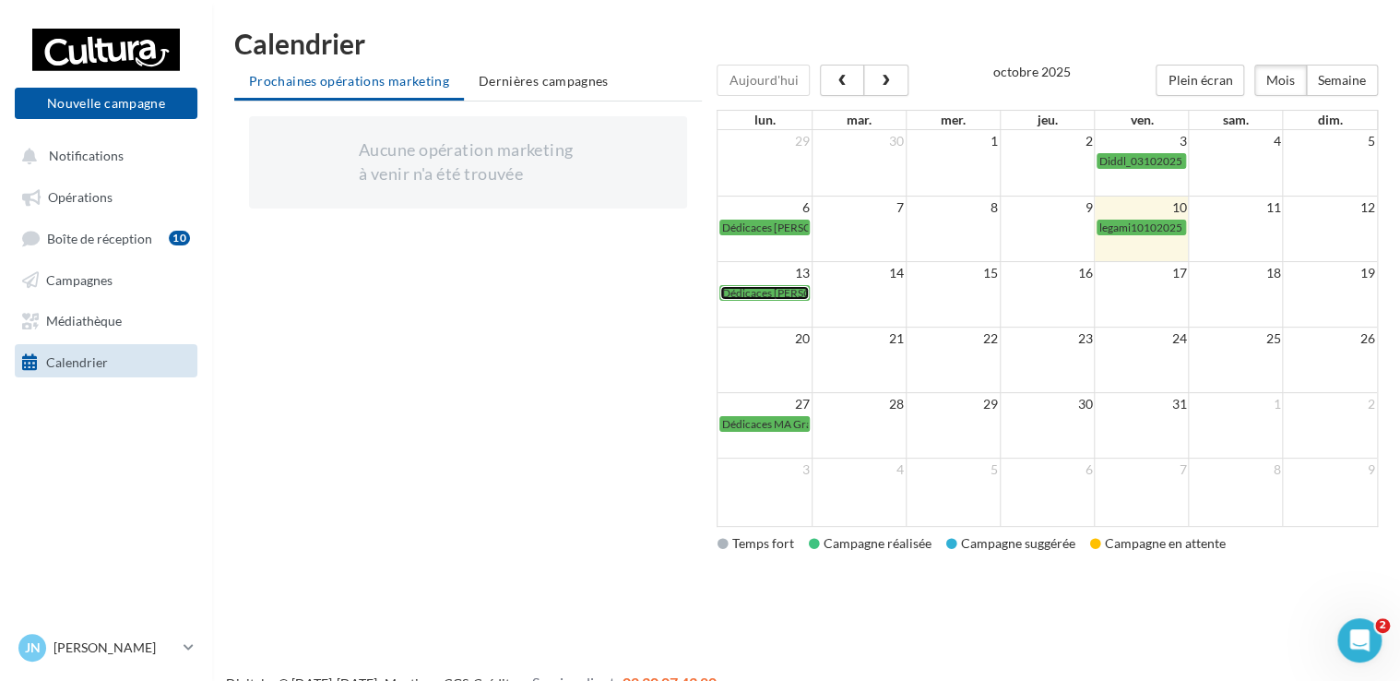
click at [783, 291] on span "Dédicaces Alan Spade octobre 2025" at bounding box center [808, 293] width 175 height 14
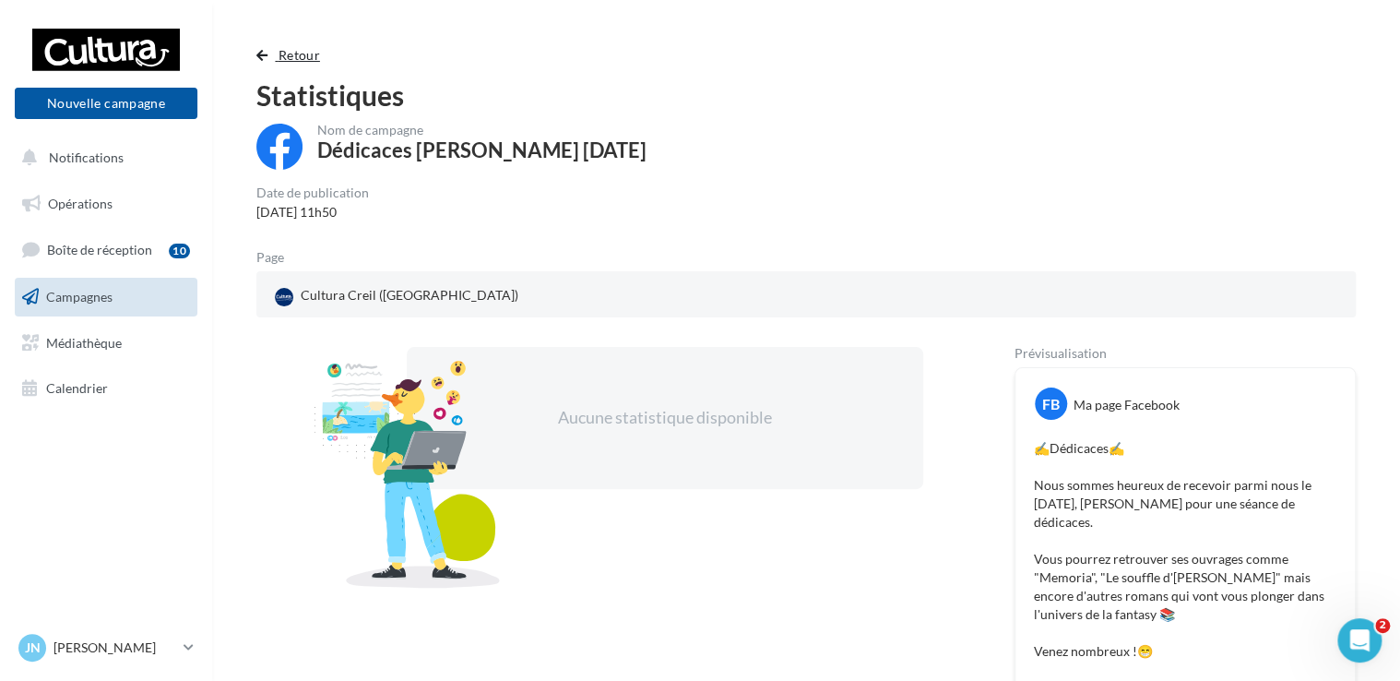
click at [269, 53] on button "Retour" at bounding box center [291, 55] width 71 height 22
click at [269, 52] on button "Retour" at bounding box center [291, 55] width 71 height 22
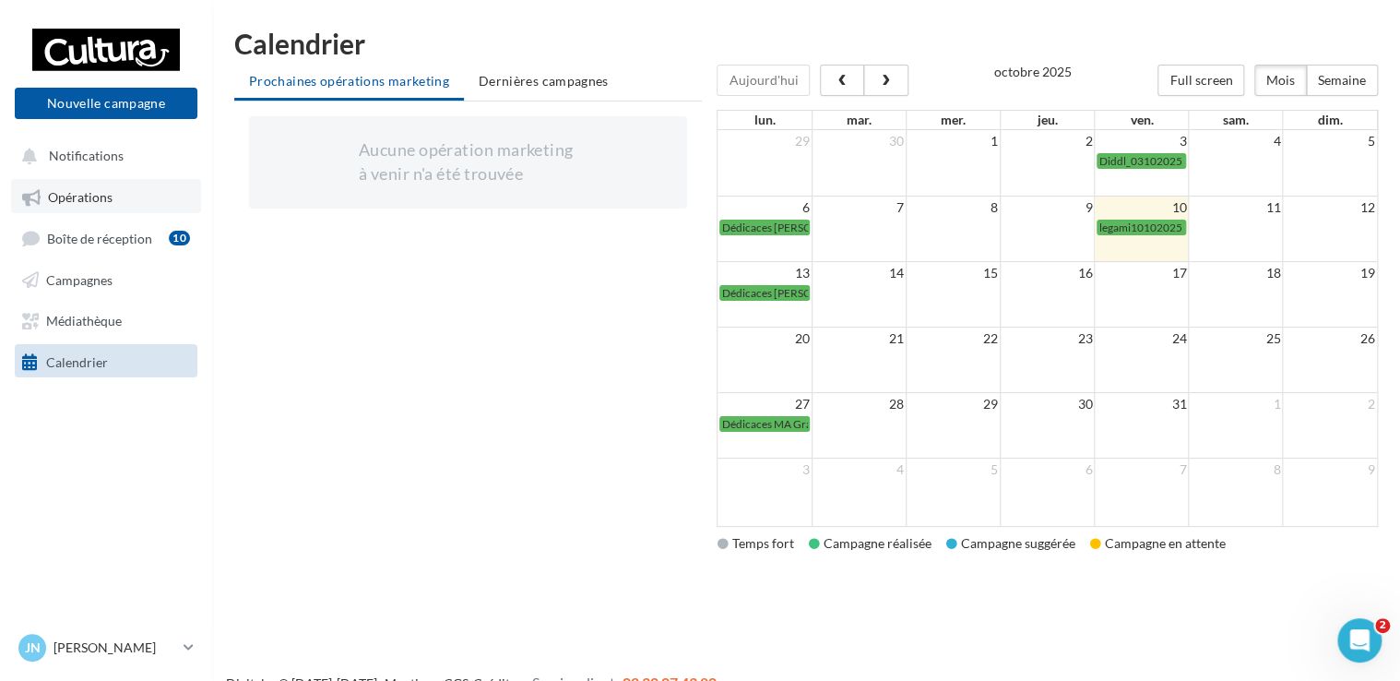
click at [102, 194] on span "Opérations" at bounding box center [80, 197] width 65 height 16
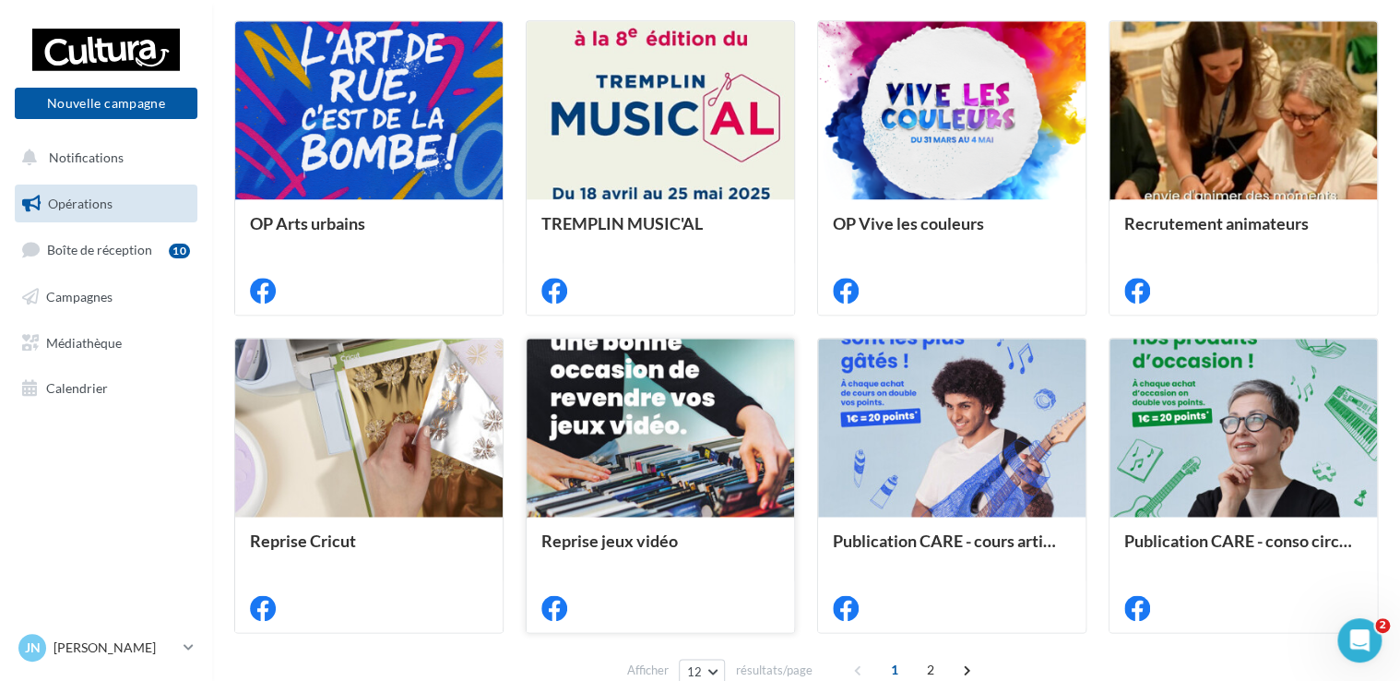
scroll to position [935, 0]
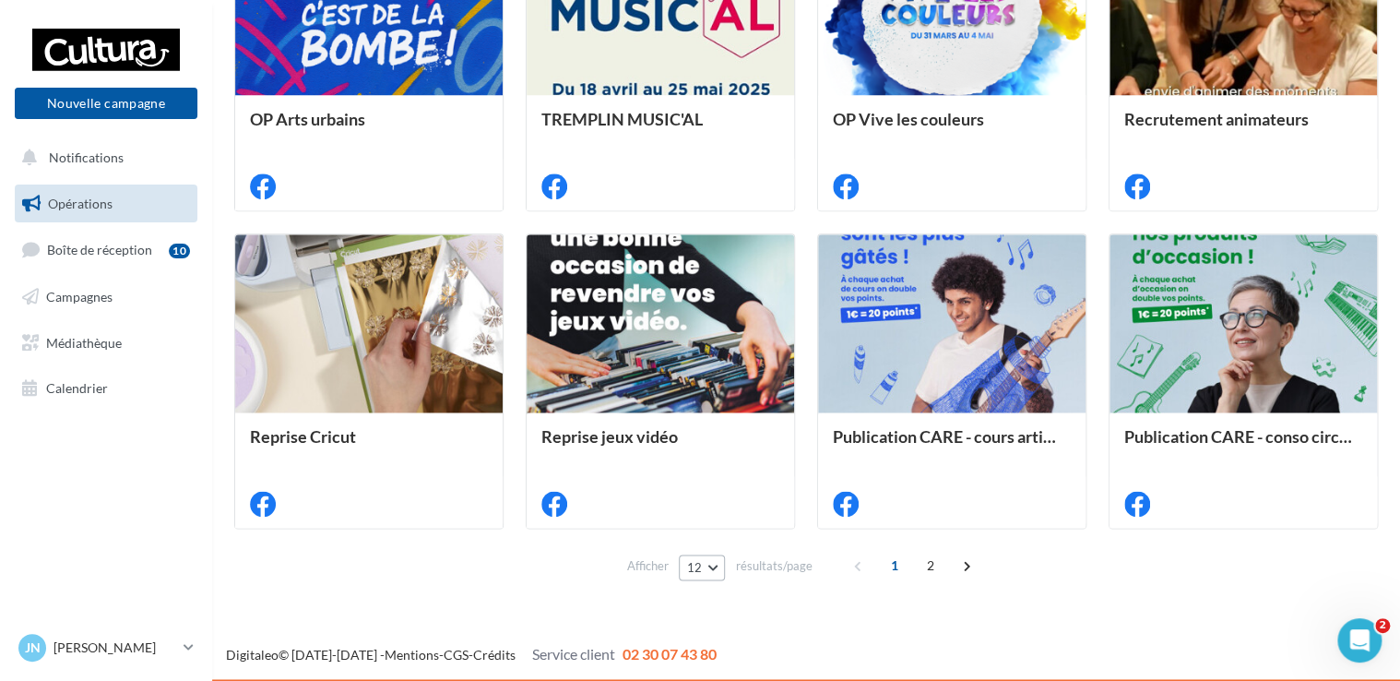
click at [719, 572] on button "12" at bounding box center [702, 567] width 47 height 26
click at [718, 492] on button "48" at bounding box center [743, 501] width 129 height 32
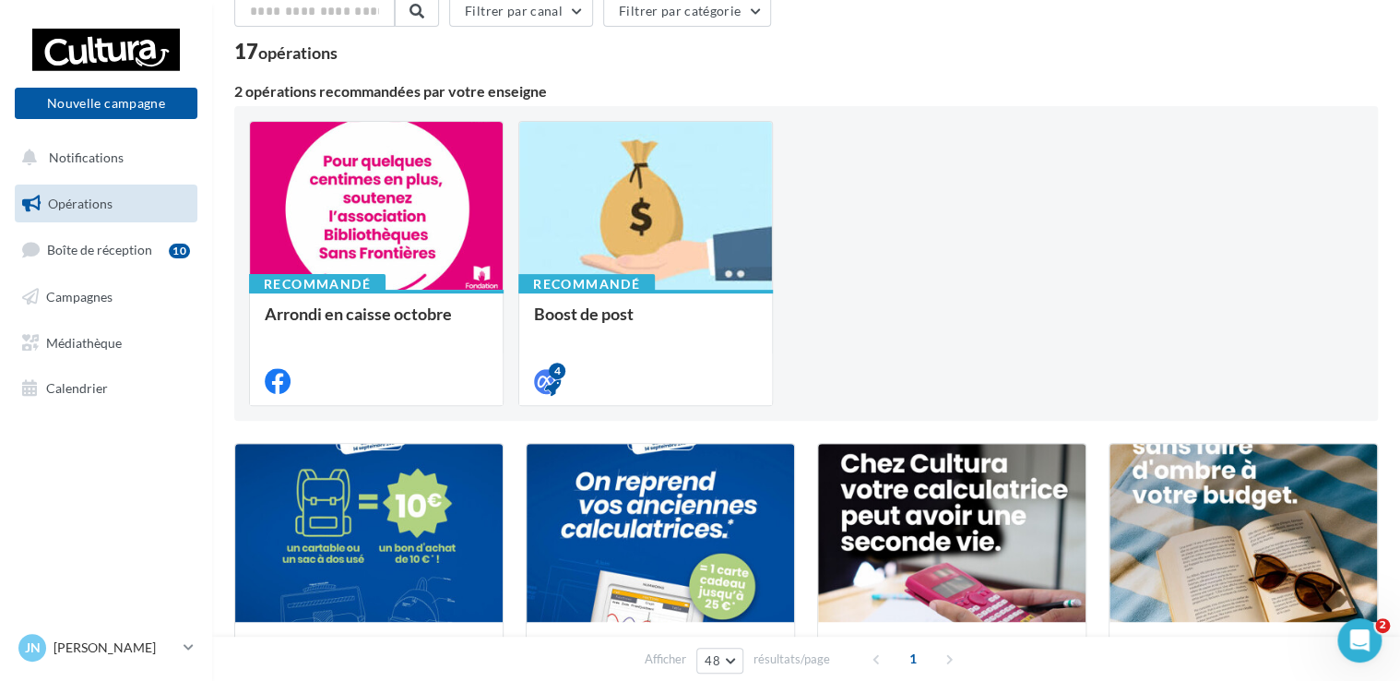
scroll to position [0, 0]
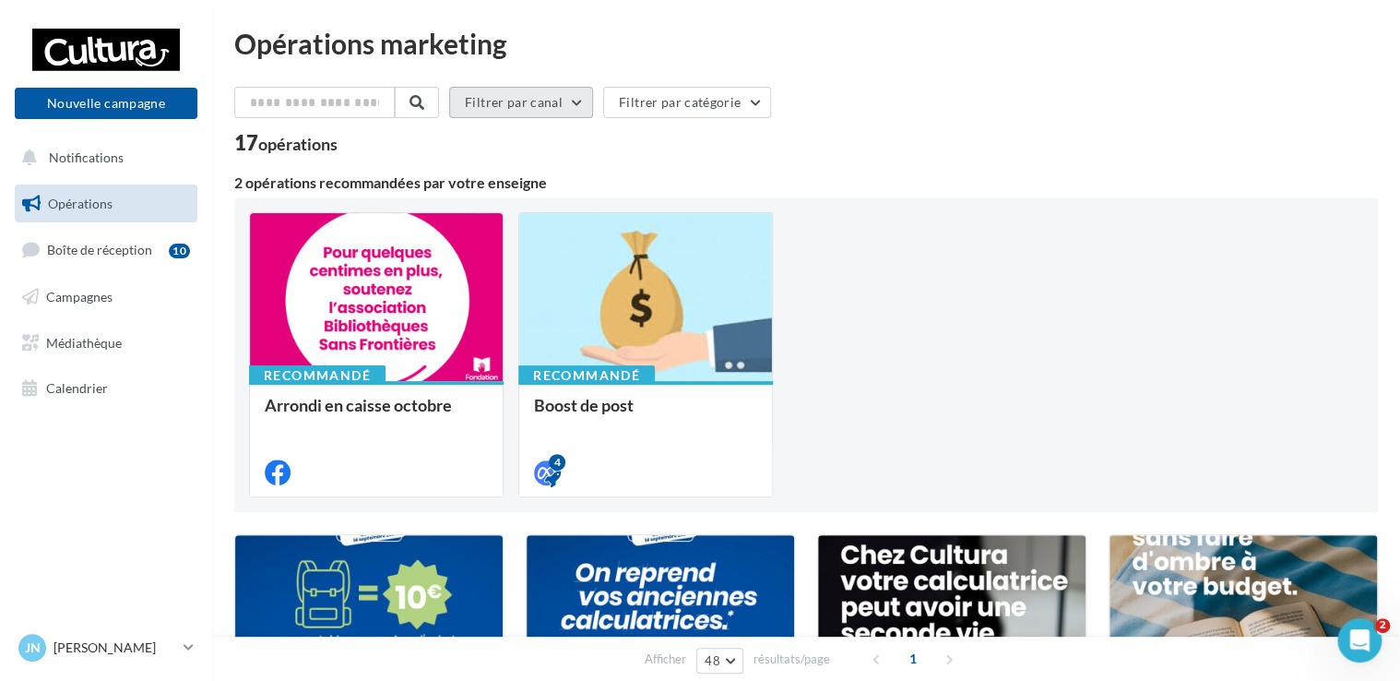
click at [543, 108] on button "Filtrer par canal" at bounding box center [521, 102] width 144 height 31
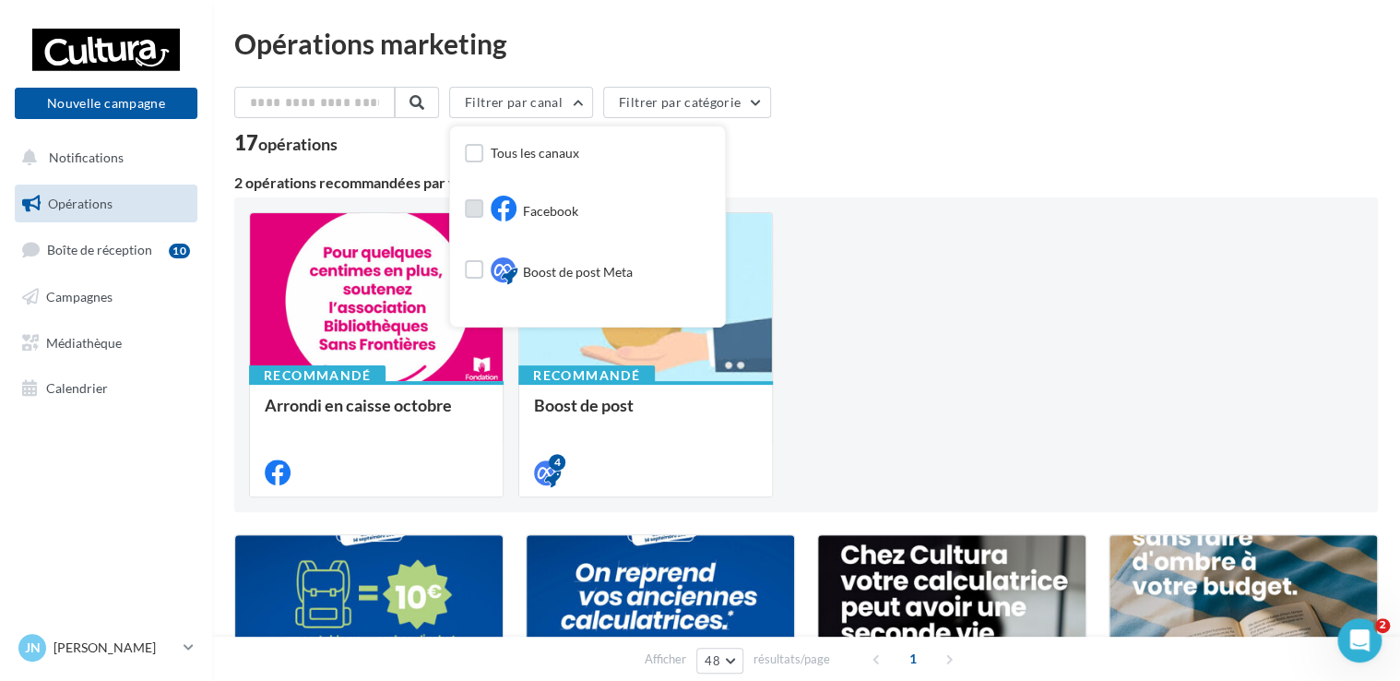
click at [550, 216] on span "Facebook" at bounding box center [550, 211] width 55 height 18
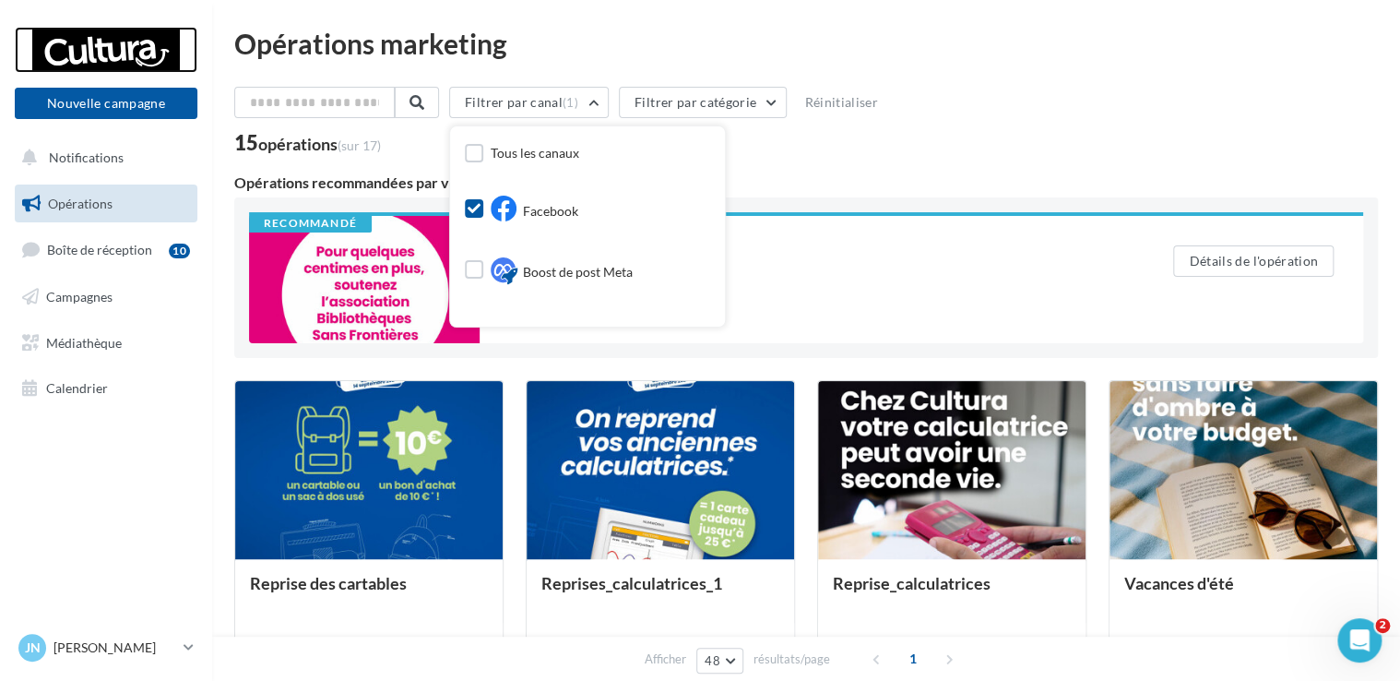
click at [86, 55] on div at bounding box center [106, 50] width 148 height 46
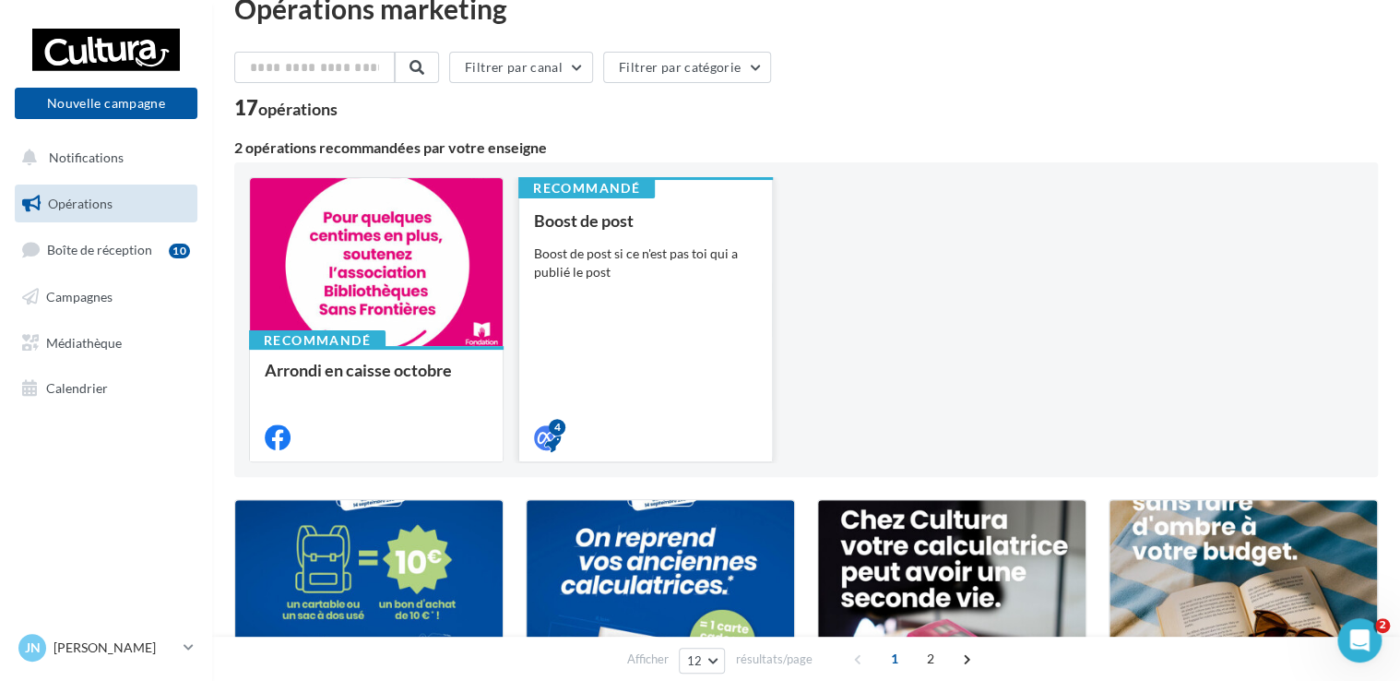
scroll to position [13, 0]
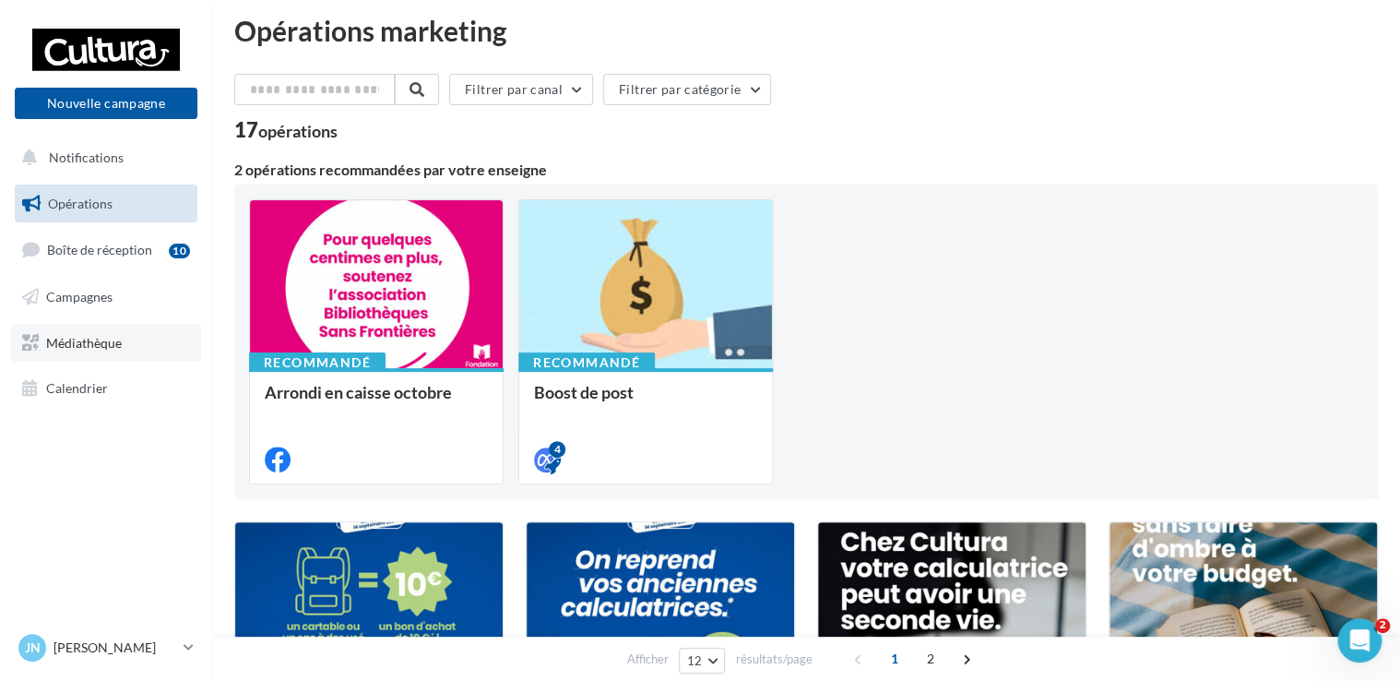
click at [155, 338] on link "Médiathèque" at bounding box center [106, 343] width 190 height 39
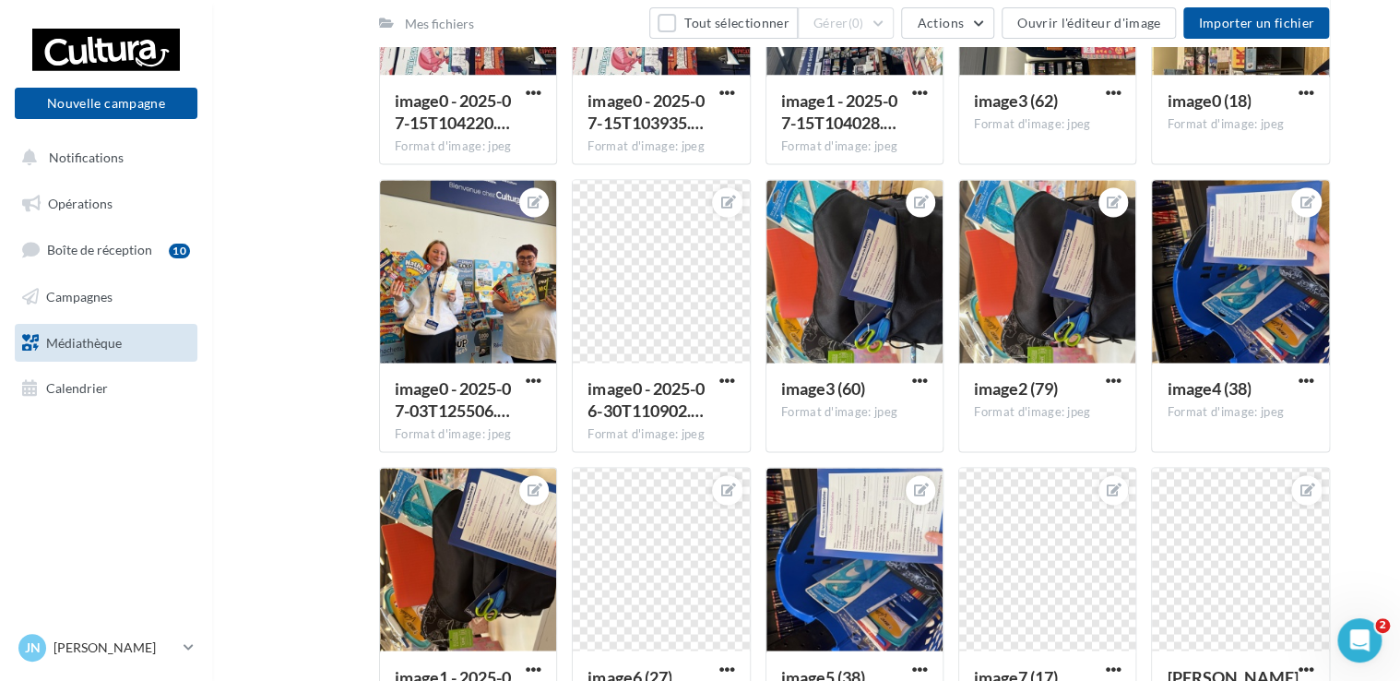
scroll to position [1383, 0]
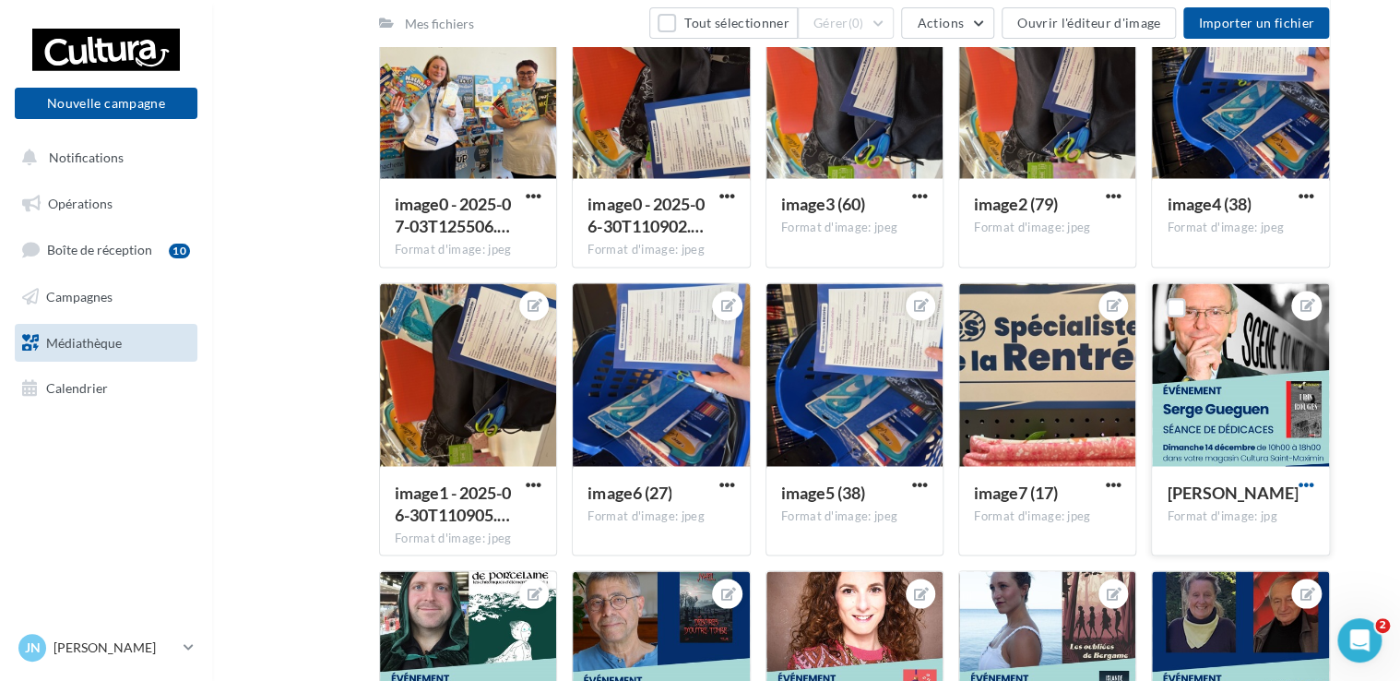
click at [1306, 488] on span "button" at bounding box center [1307, 484] width 16 height 16
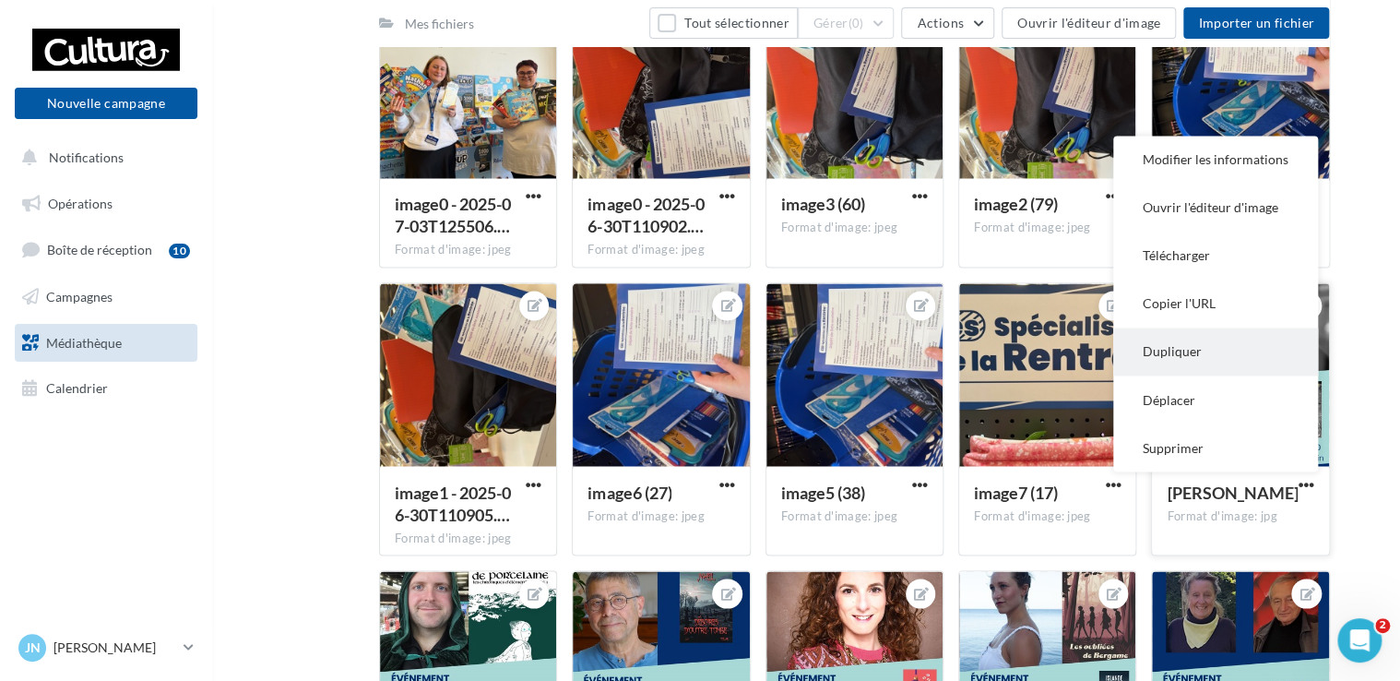
click at [1192, 365] on button "Dupliquer" at bounding box center [1215, 351] width 205 height 48
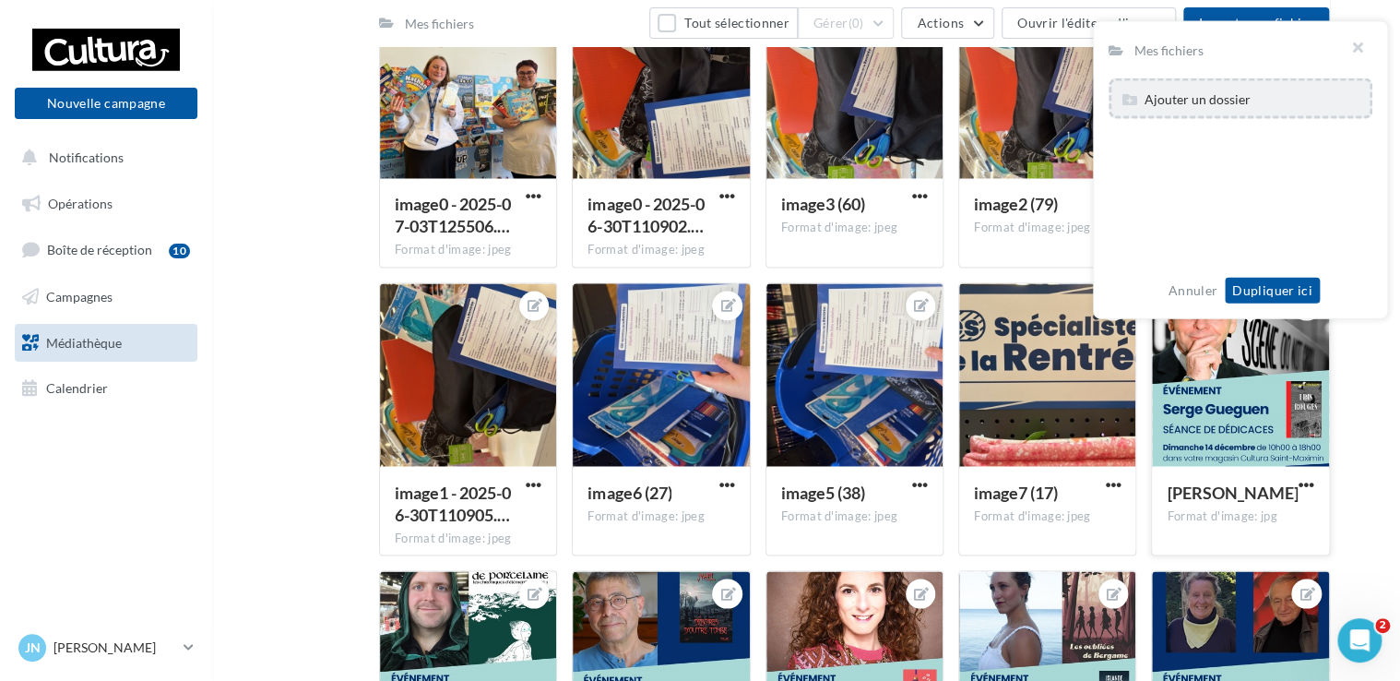
click at [1216, 111] on div "Ajouter un dossier" at bounding box center [1240, 98] width 243 height 27
type input "********"
click at [1295, 183] on div "******** Créer" at bounding box center [1241, 170] width 264 height 184
click at [1290, 295] on button "Dupliquer ici" at bounding box center [1272, 291] width 95 height 26
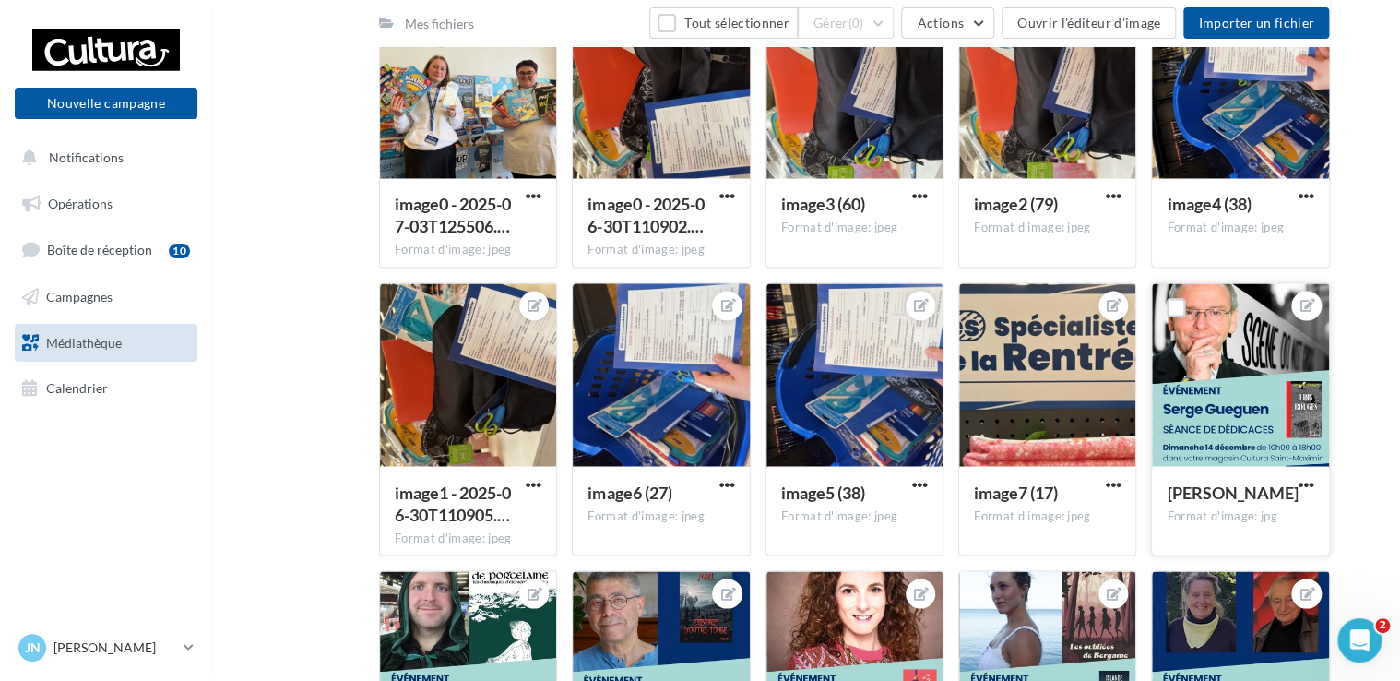
click at [75, 120] on div "Nouvelle campagne Nouvelle campagne" at bounding box center [106, 80] width 183 height 116
click at [77, 103] on button "Nouvelle campagne" at bounding box center [106, 103] width 183 height 31
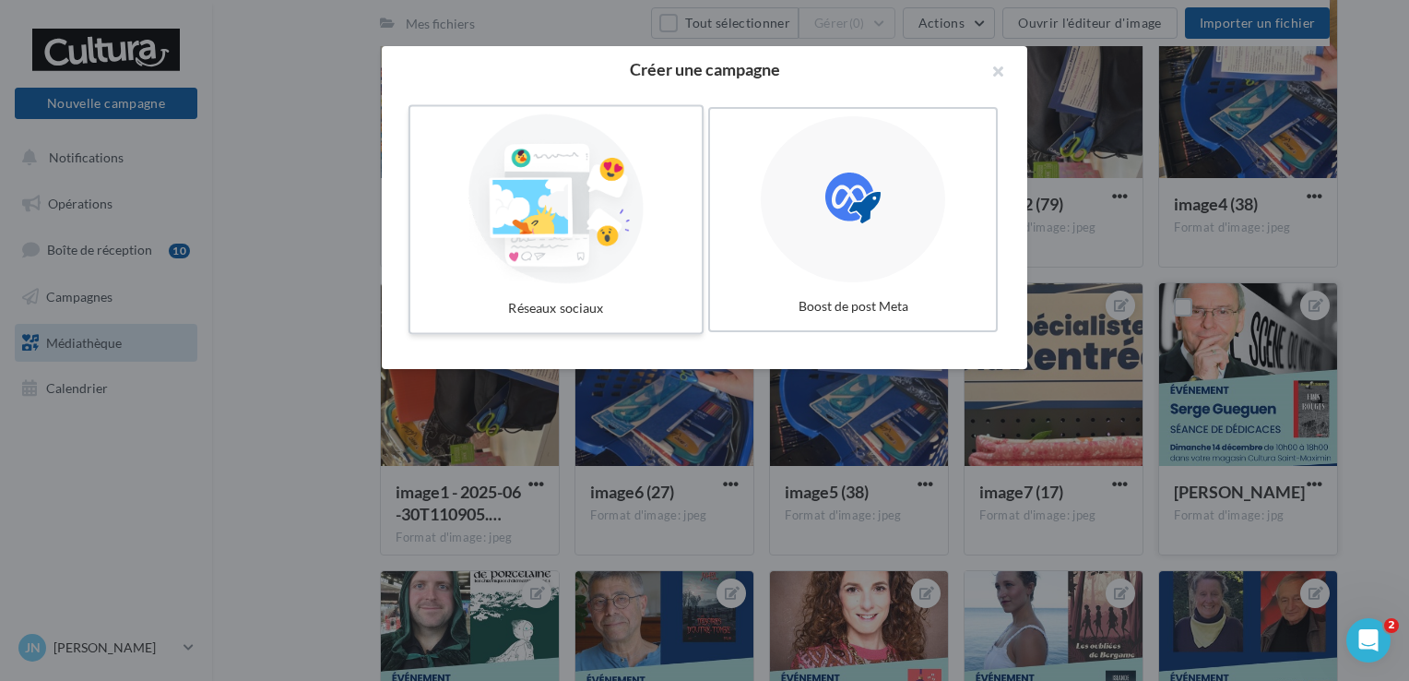
click at [585, 284] on label "Réseaux sociaux" at bounding box center [556, 220] width 295 height 230
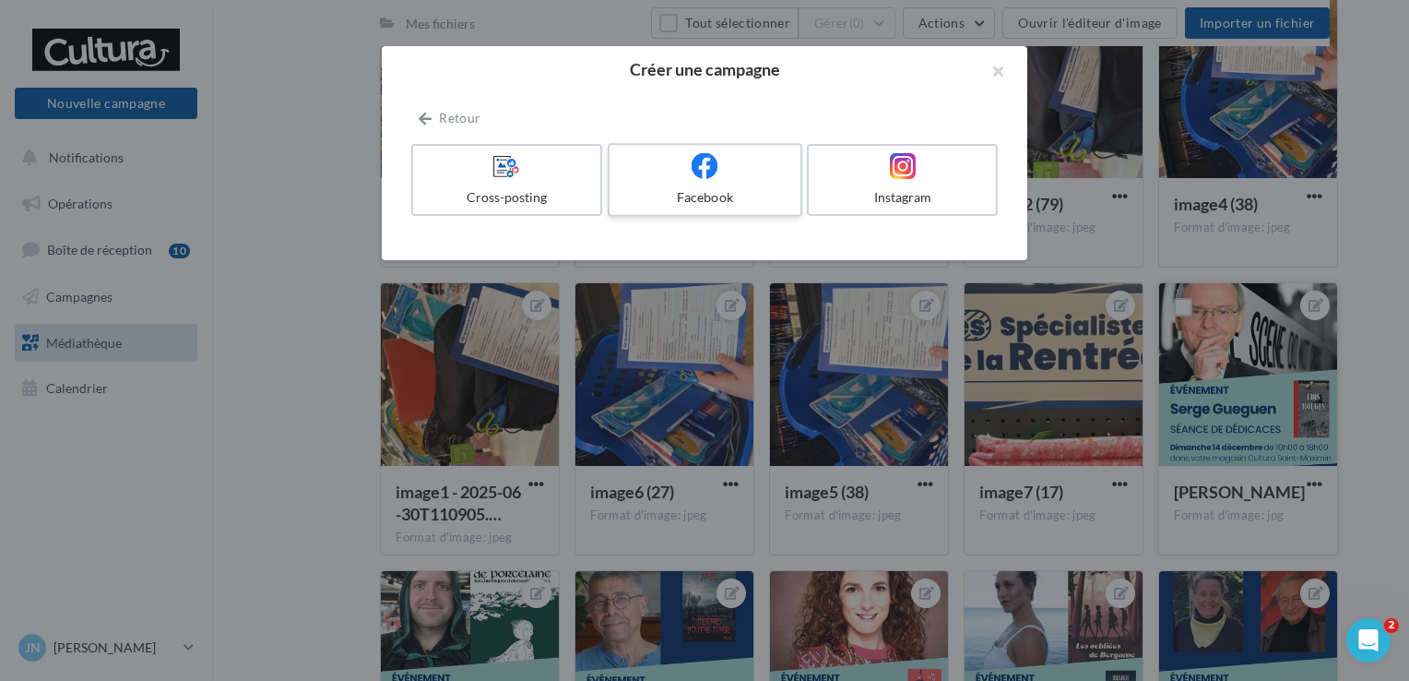
click at [701, 193] on div "Facebook" at bounding box center [704, 197] width 175 height 18
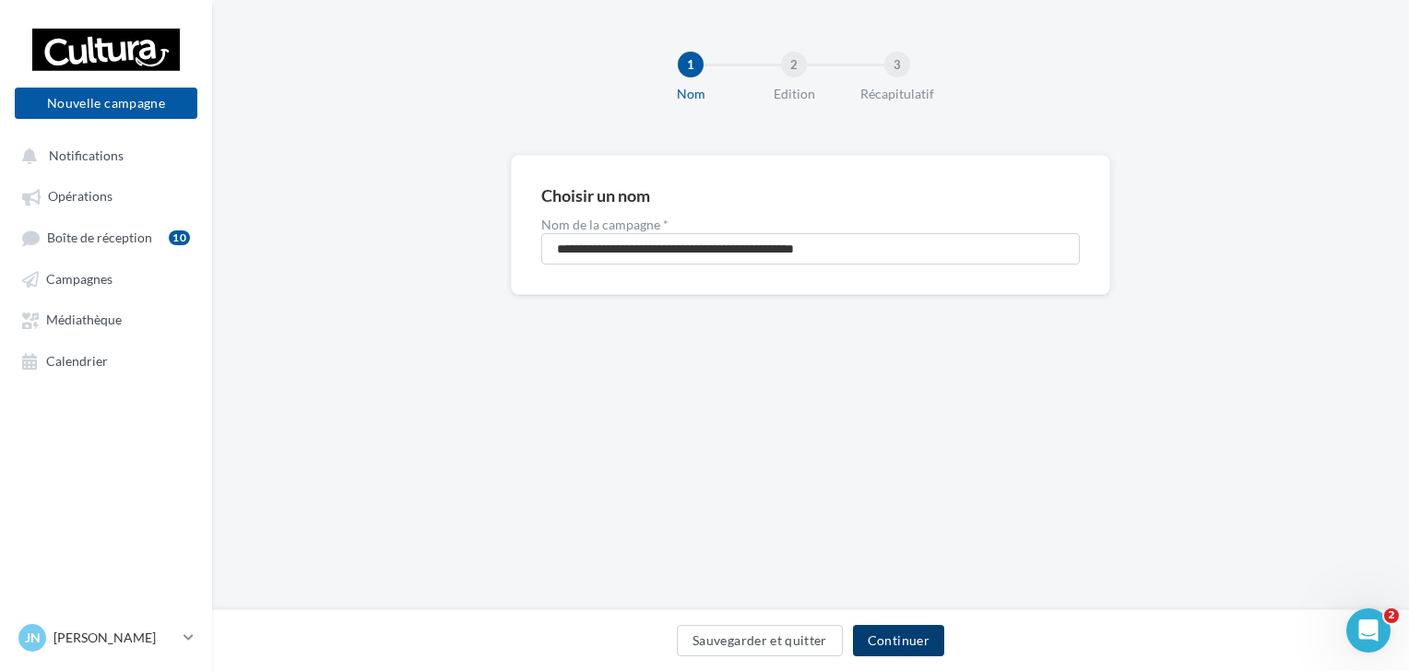
click at [907, 641] on button "Continuer" at bounding box center [898, 640] width 91 height 31
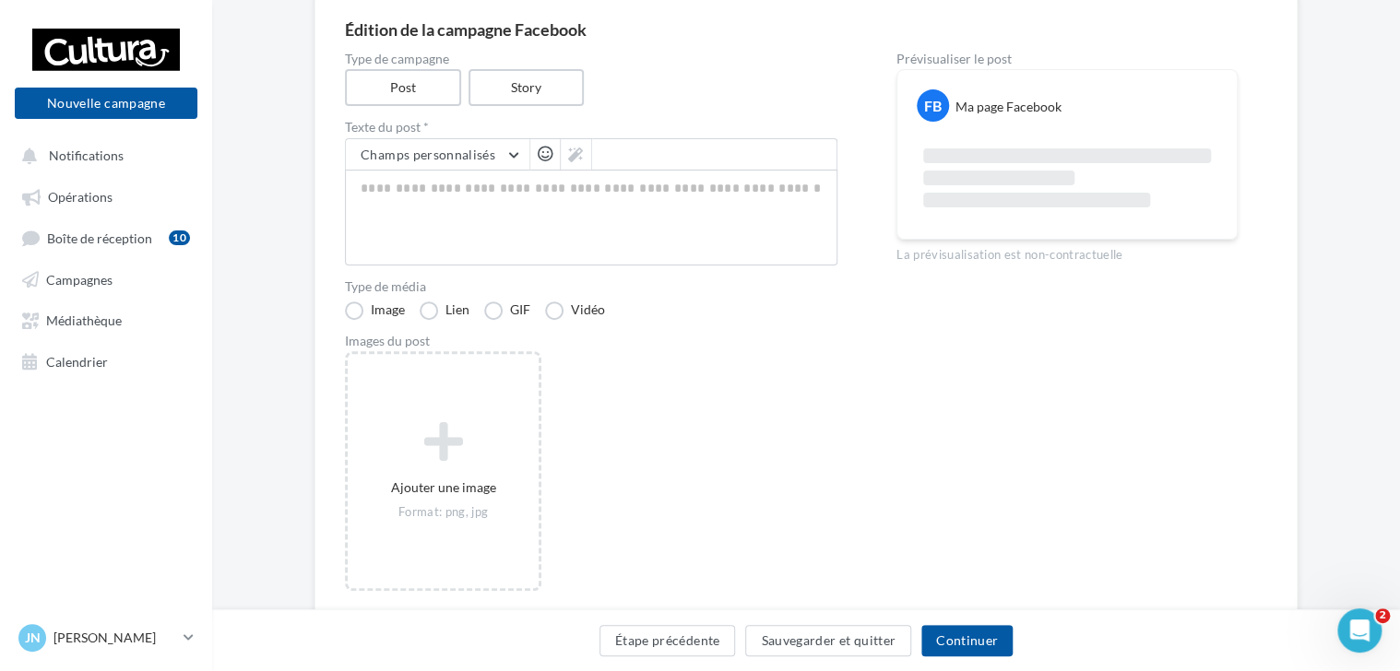
scroll to position [184, 0]
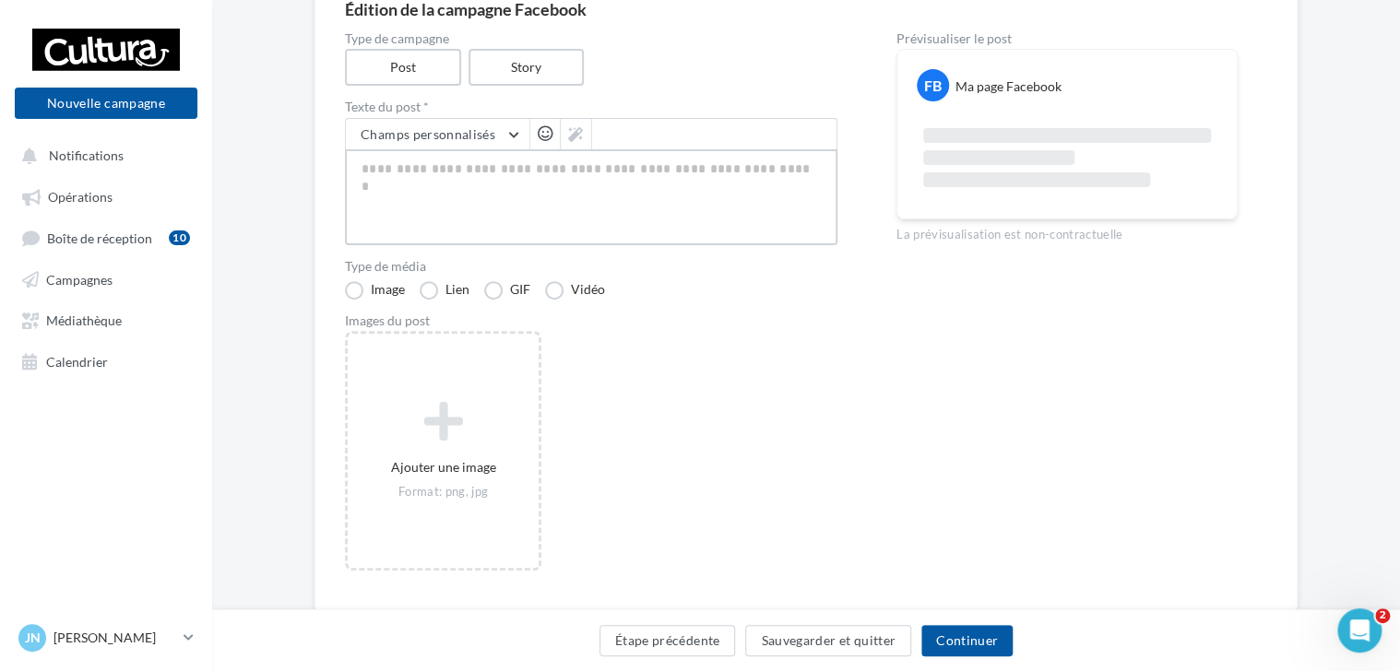
click at [638, 184] on textarea at bounding box center [591, 197] width 492 height 96
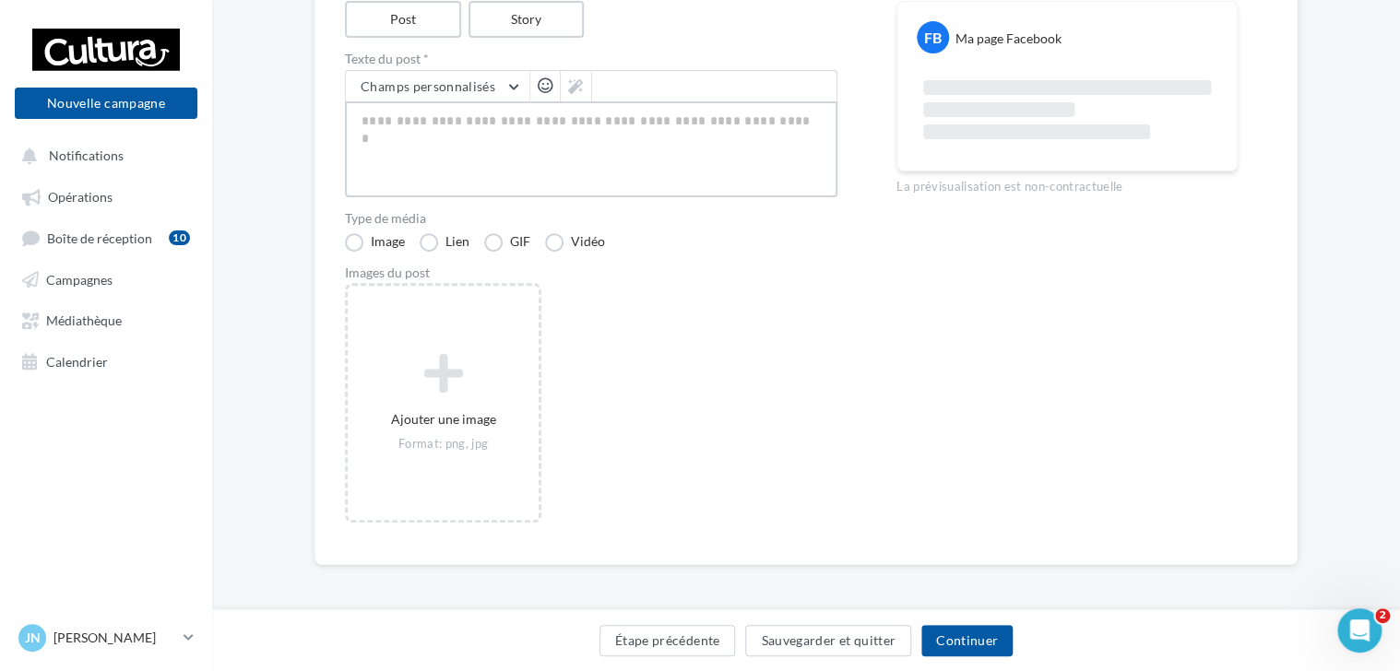
scroll to position [234, 0]
click at [967, 646] on button "Continuer" at bounding box center [966, 640] width 91 height 31
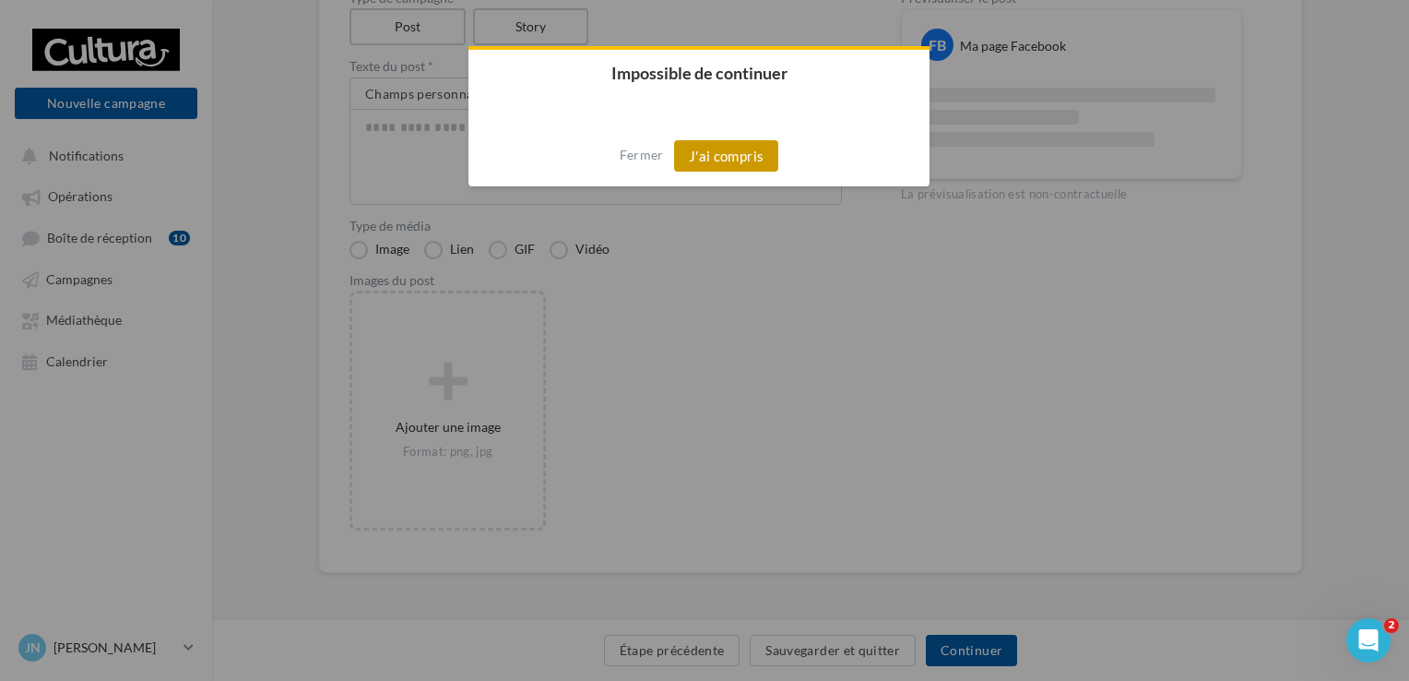
click at [741, 161] on button "J'ai compris" at bounding box center [726, 155] width 105 height 31
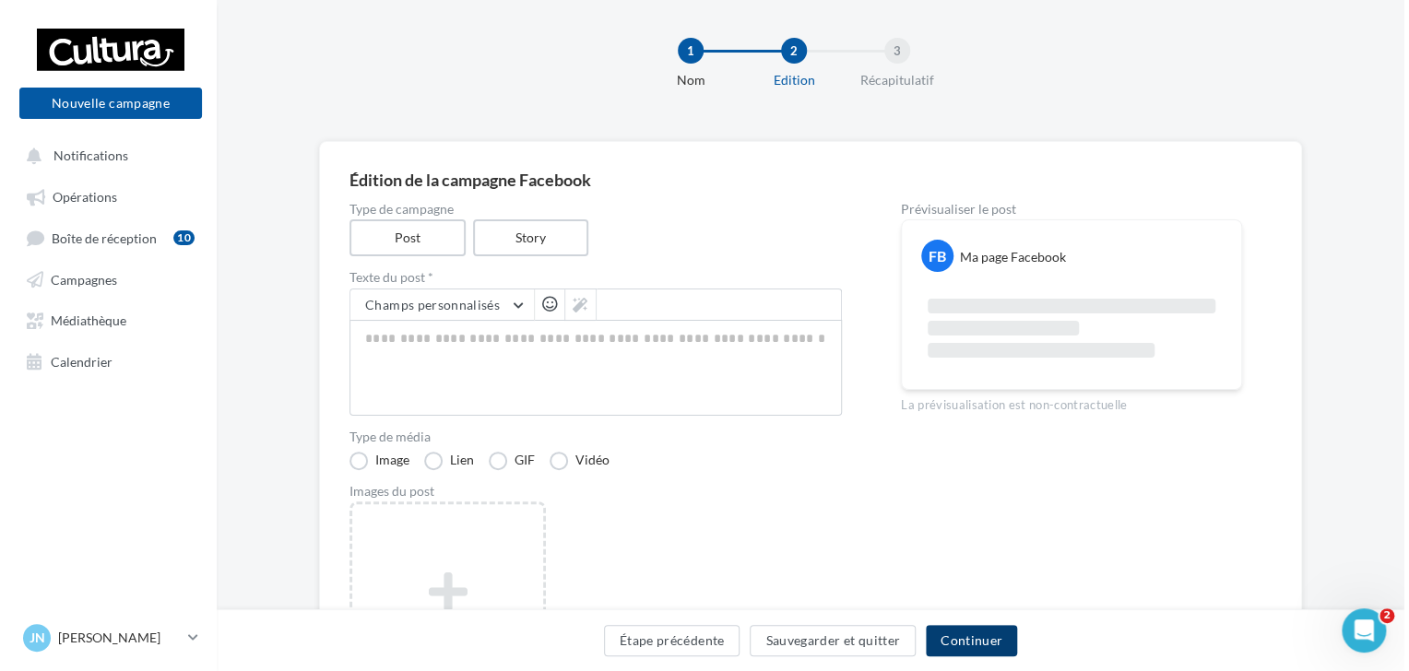
scroll to position [0, 0]
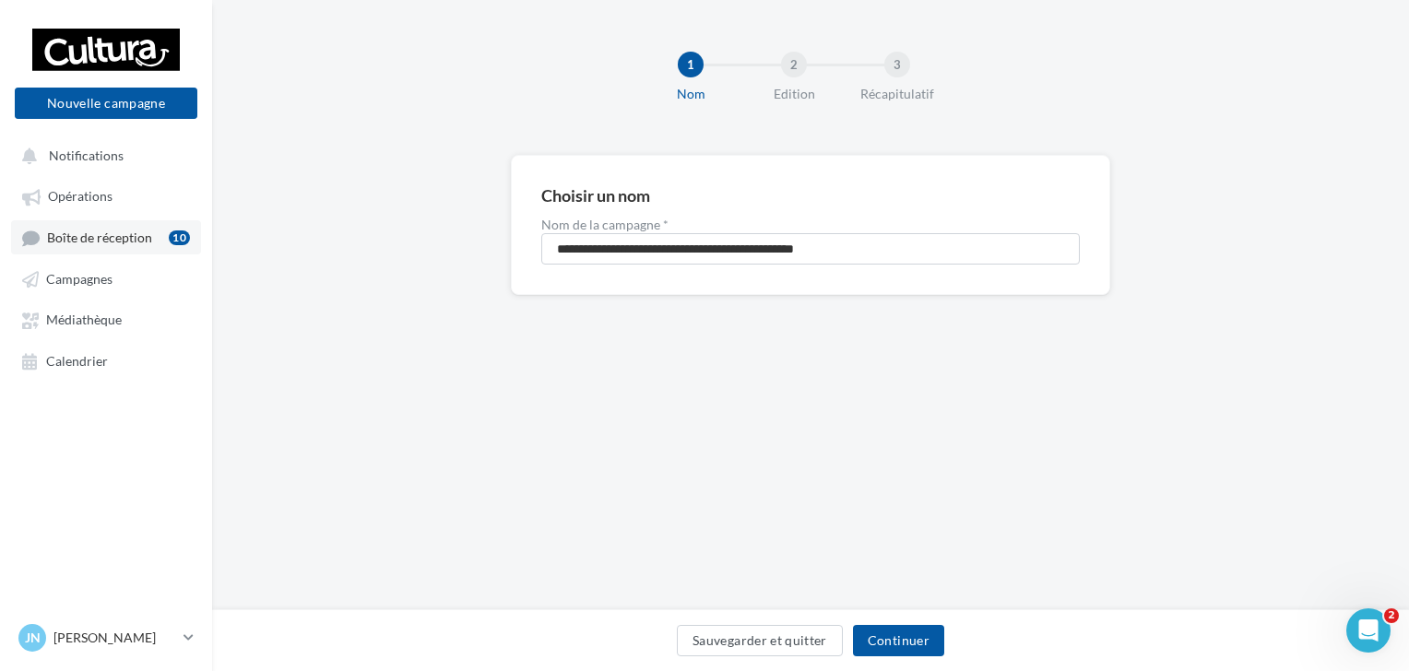
click at [85, 253] on link "Boîte de réception 10" at bounding box center [106, 237] width 190 height 34
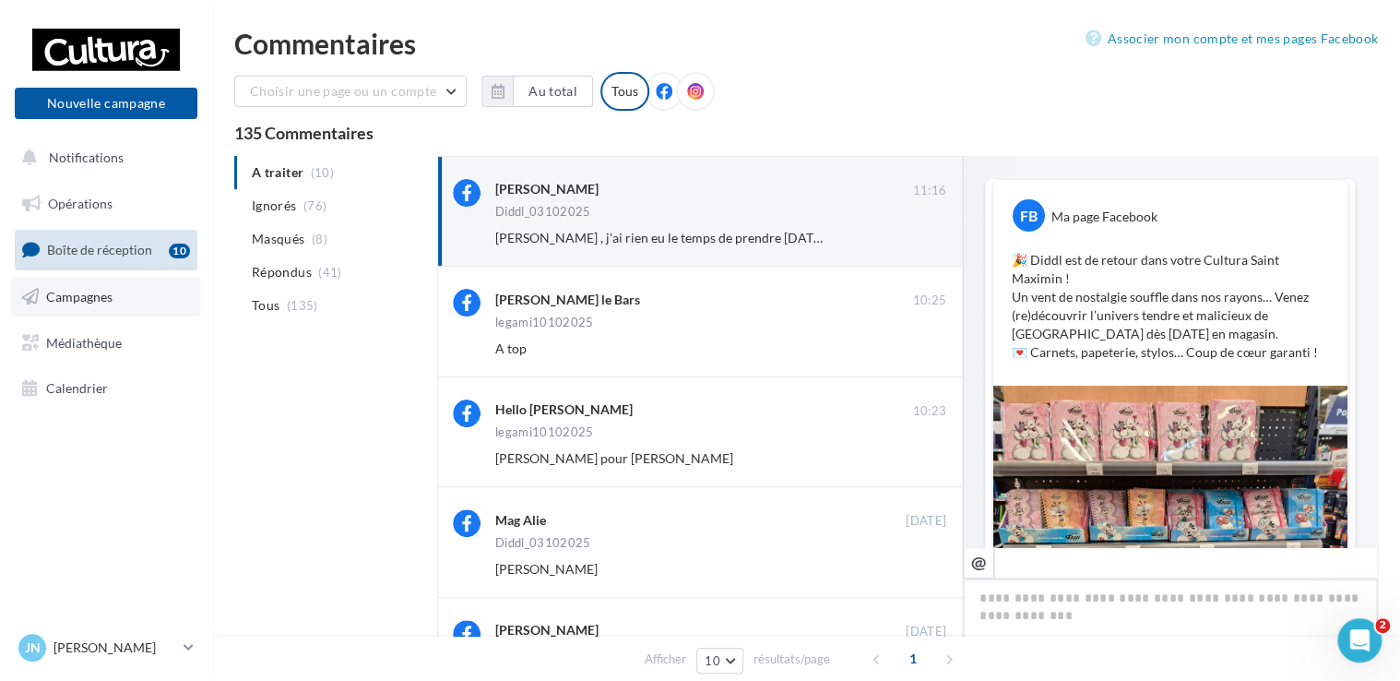
scroll to position [688, 0]
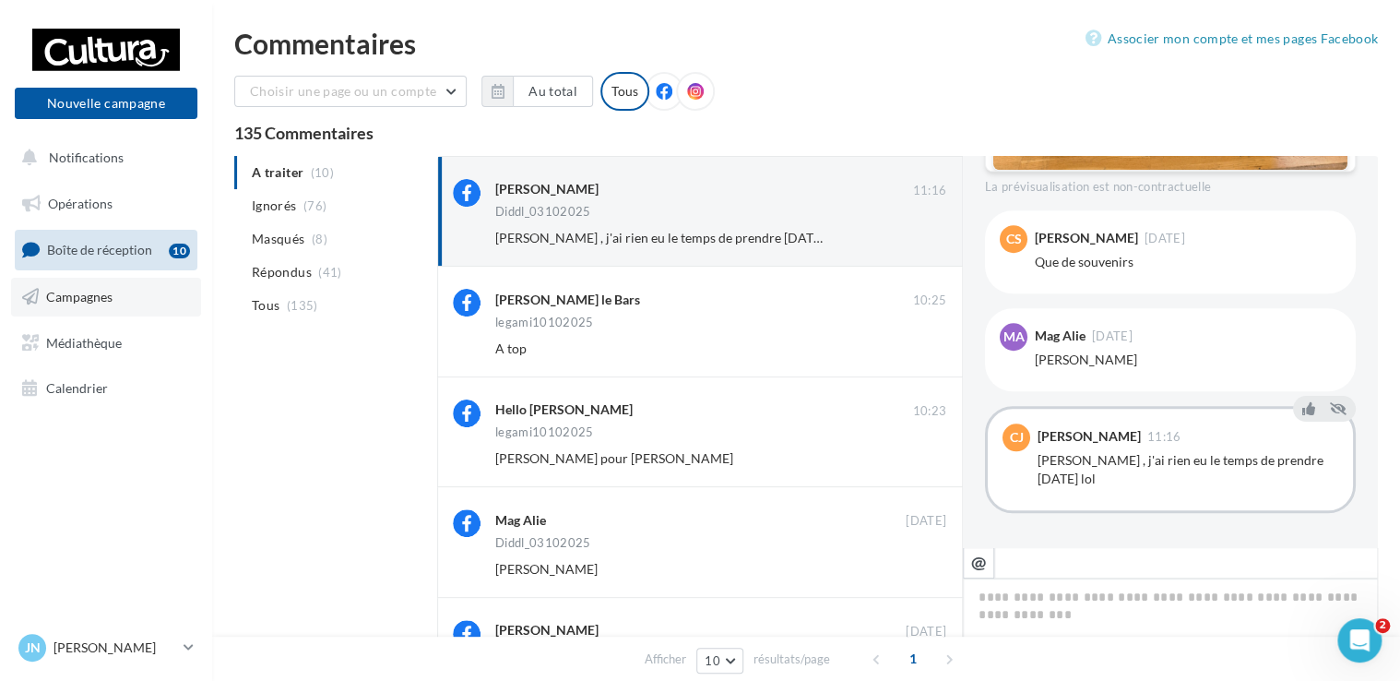
click at [118, 302] on link "Campagnes" at bounding box center [106, 297] width 190 height 39
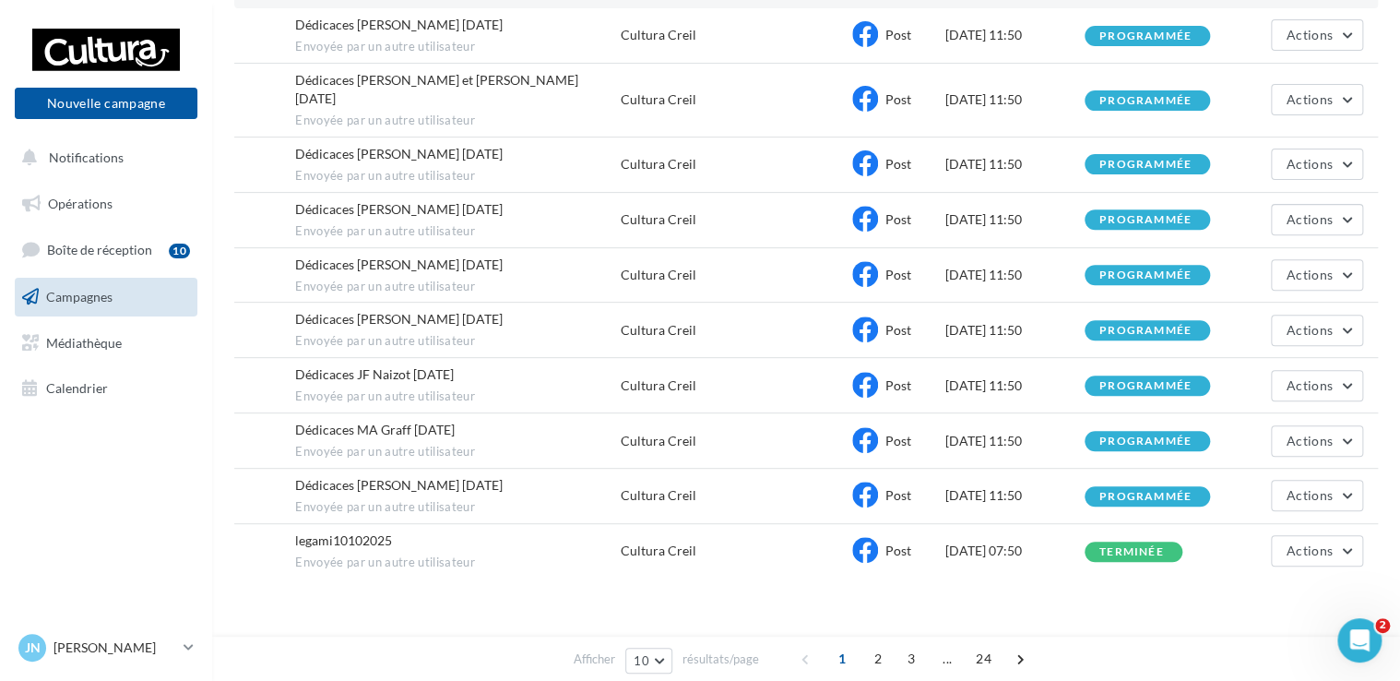
scroll to position [238, 0]
